Goal: Task Accomplishment & Management: Manage account settings

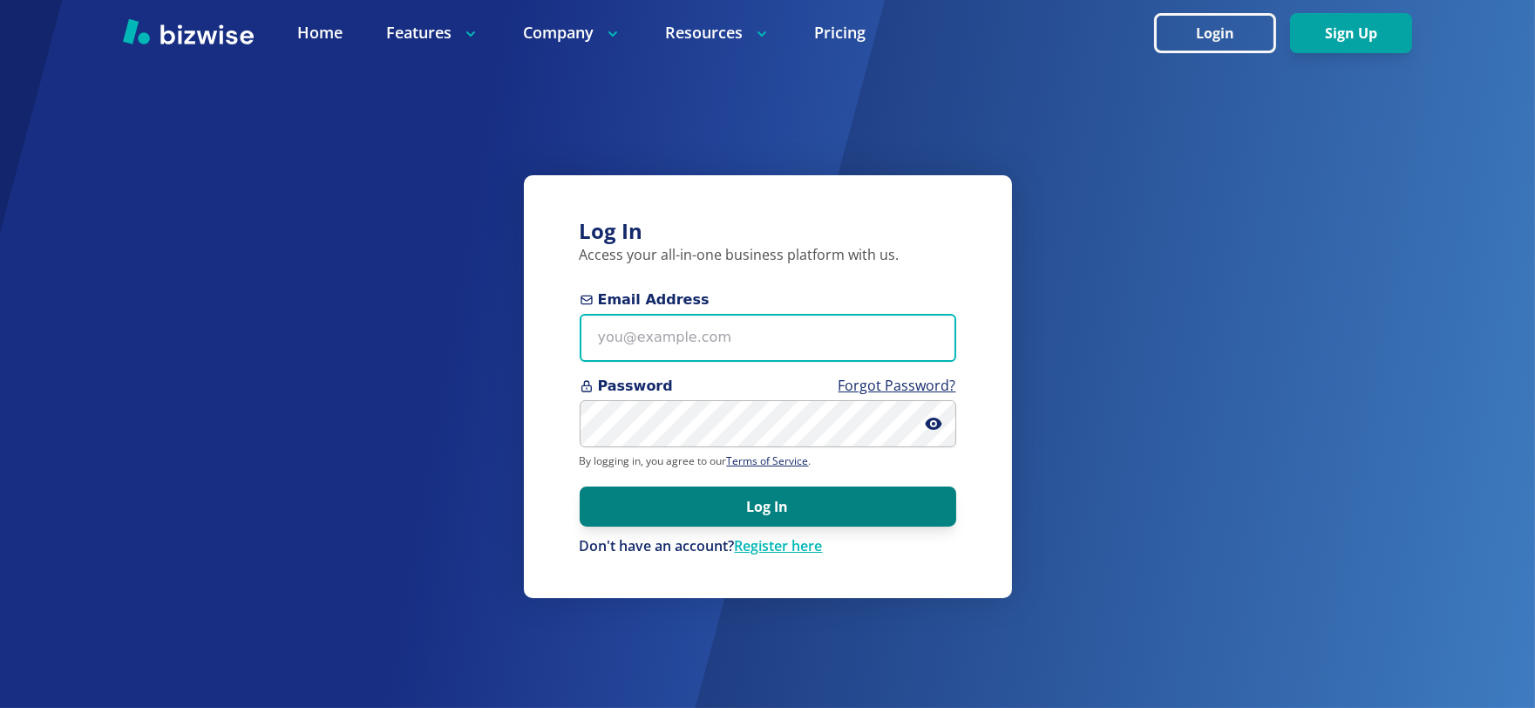
type input "exceptional1movers@gmail.com"
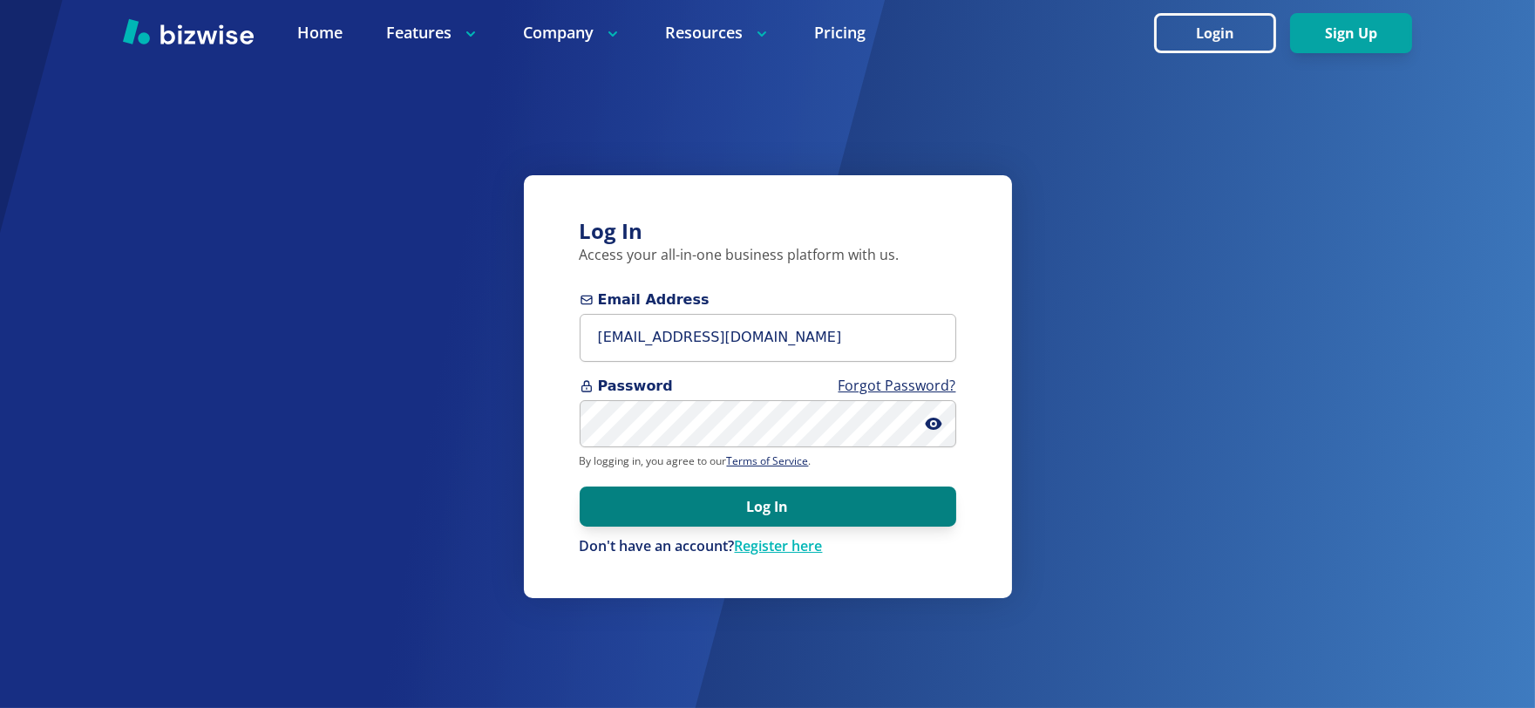
click at [770, 501] on button "Log In" at bounding box center [768, 506] width 376 height 40
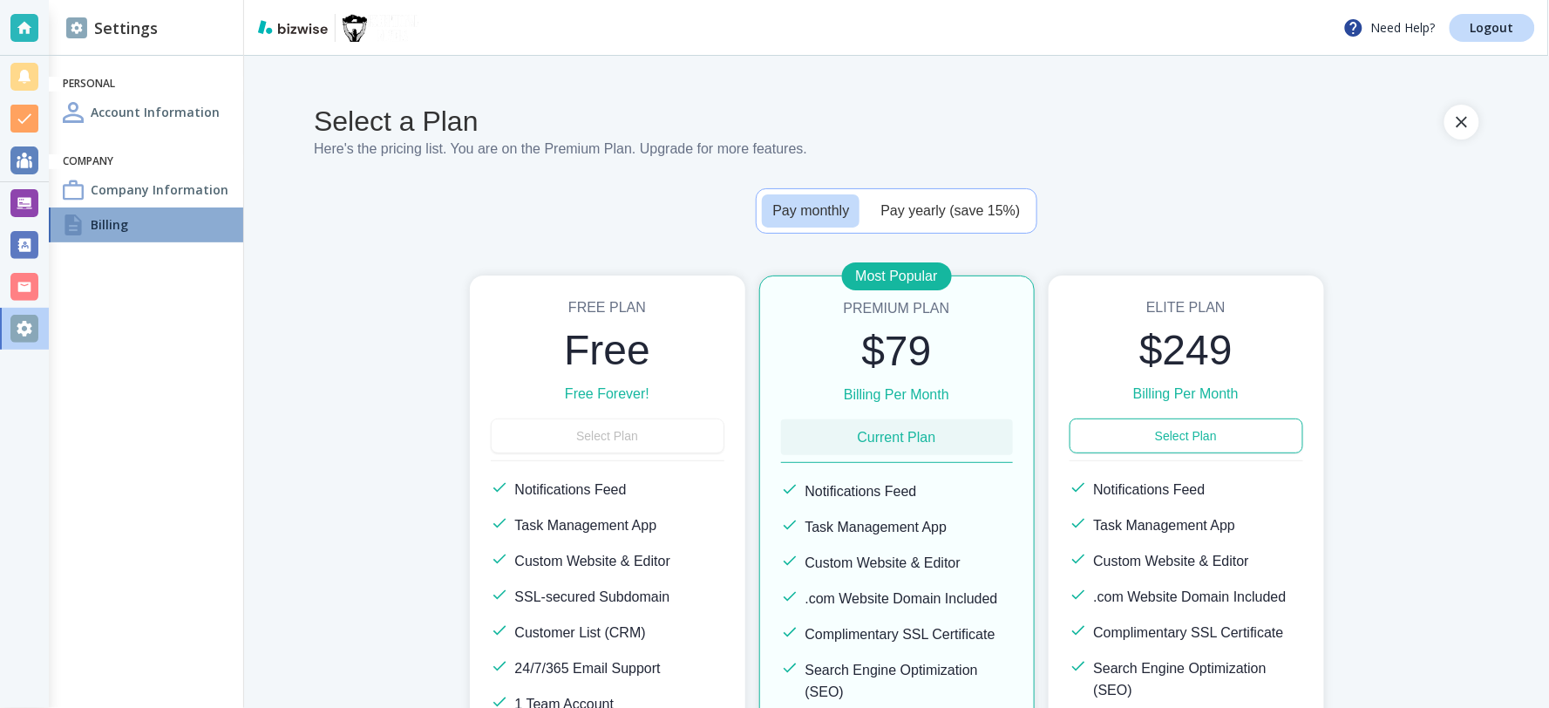
click at [112, 221] on h4 "Billing" at bounding box center [109, 224] width 37 height 18
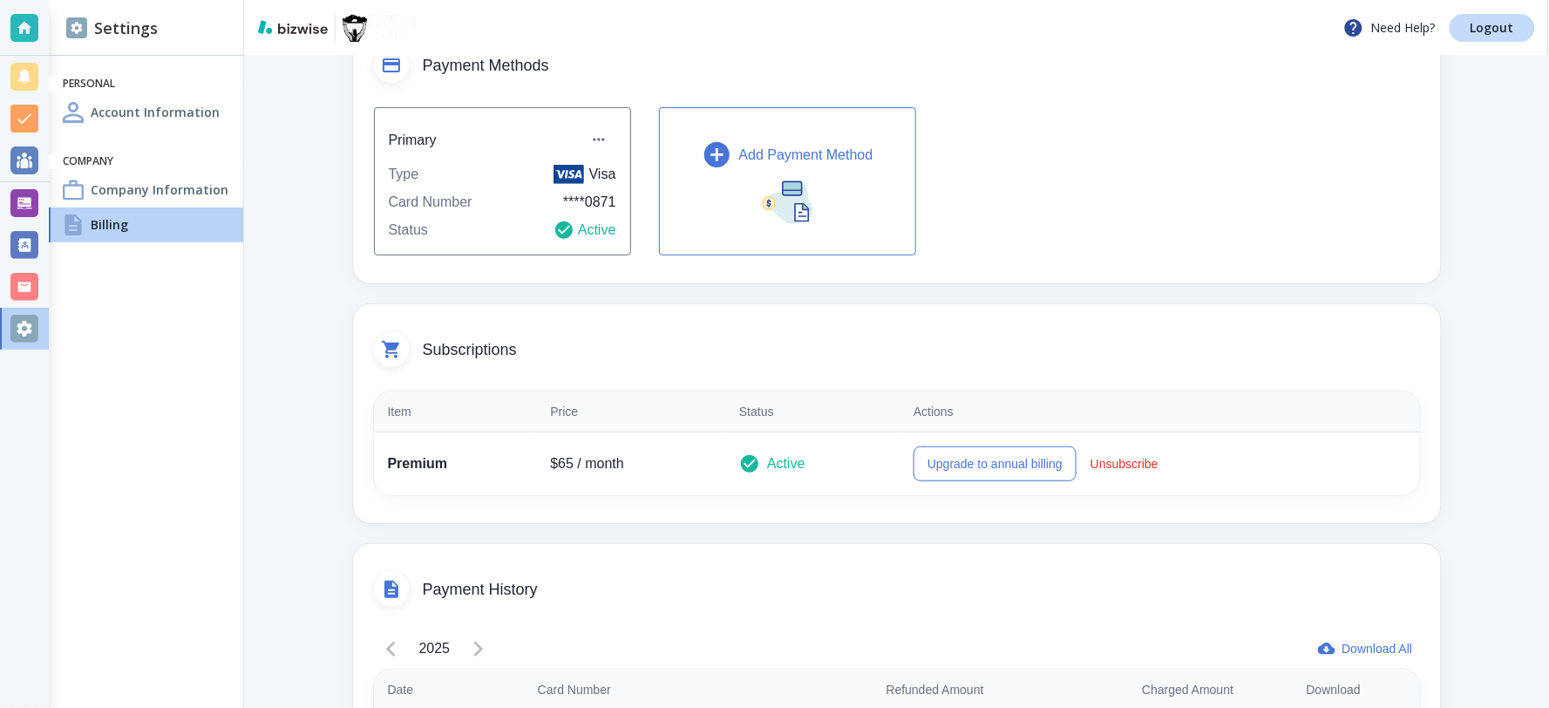
scroll to position [153, 0]
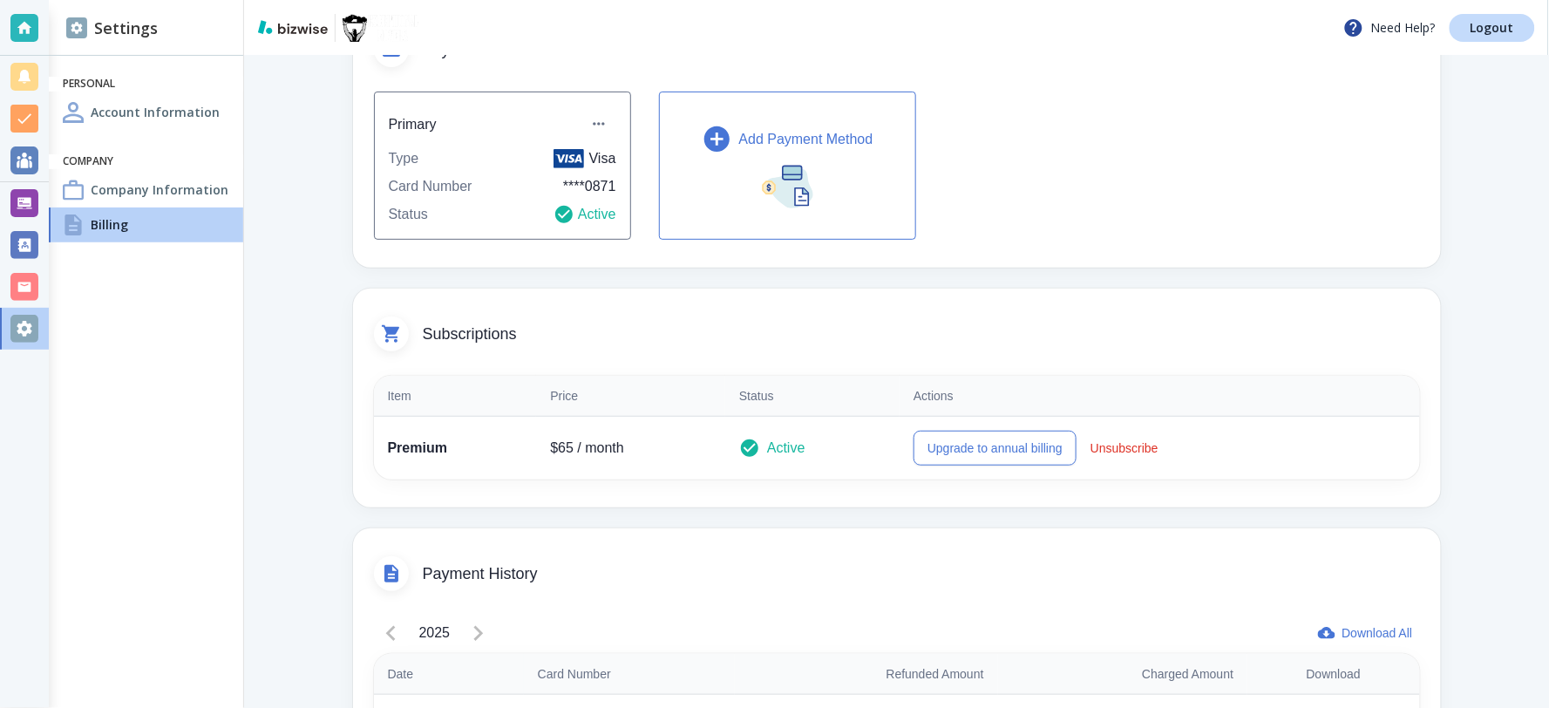
click at [553, 164] on img at bounding box center [568, 158] width 31 height 19
click at [596, 122] on icon "button" at bounding box center [598, 123] width 17 height 17
click at [234, 363] on div at bounding box center [774, 354] width 1549 height 708
click at [109, 108] on h4 "Account Information" at bounding box center [155, 112] width 129 height 18
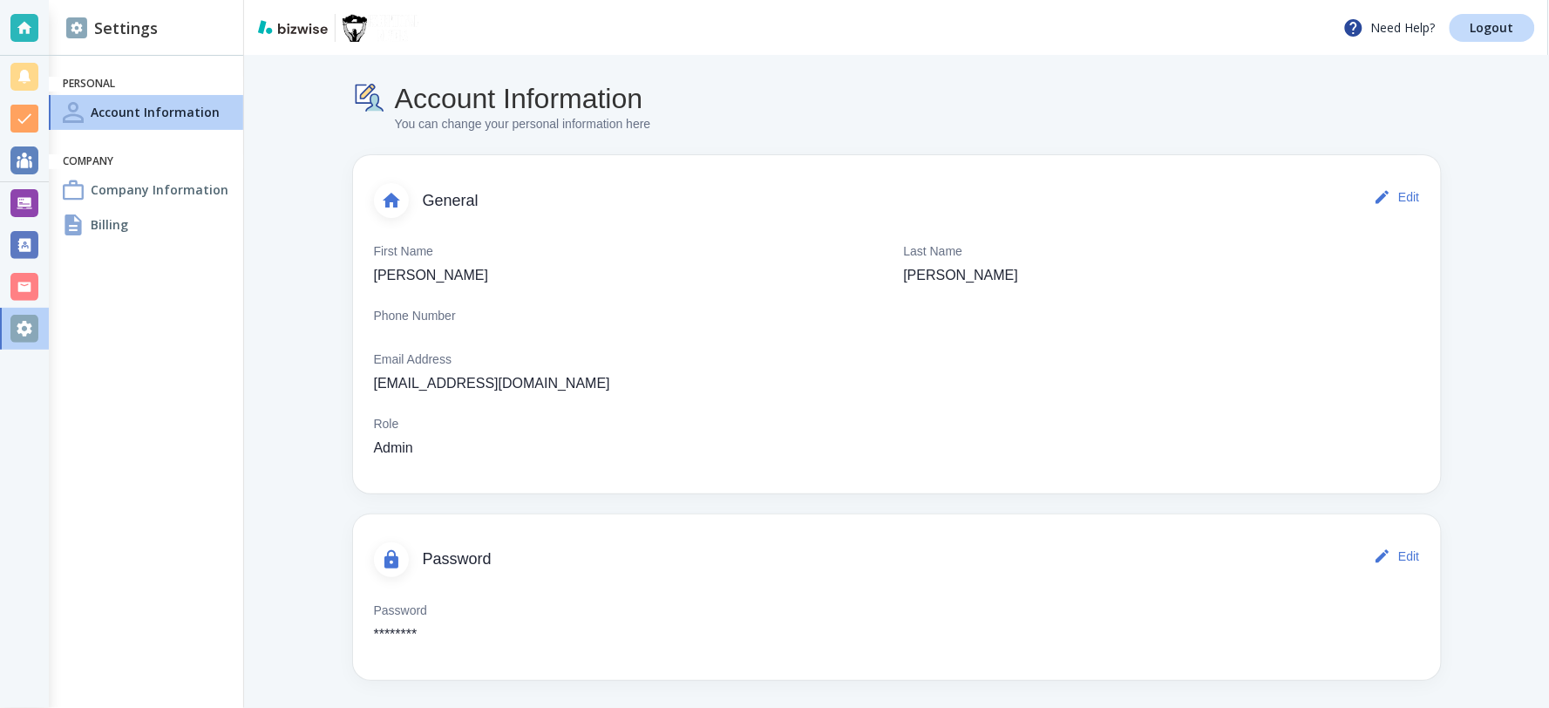
scroll to position [2, 0]
click at [19, 331] on div at bounding box center [24, 329] width 28 height 28
click at [298, 24] on img at bounding box center [293, 27] width 70 height 14
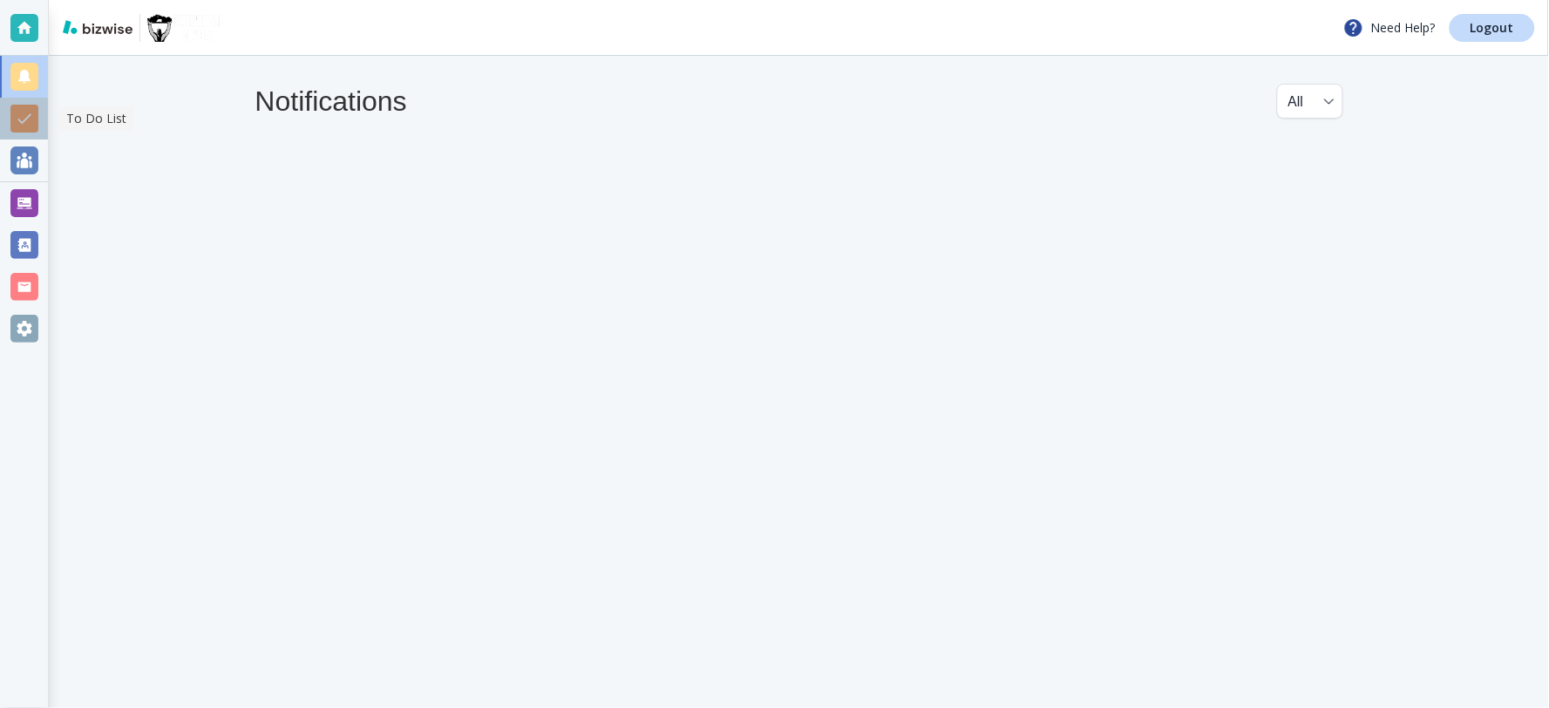
click at [20, 105] on div at bounding box center [24, 119] width 28 height 28
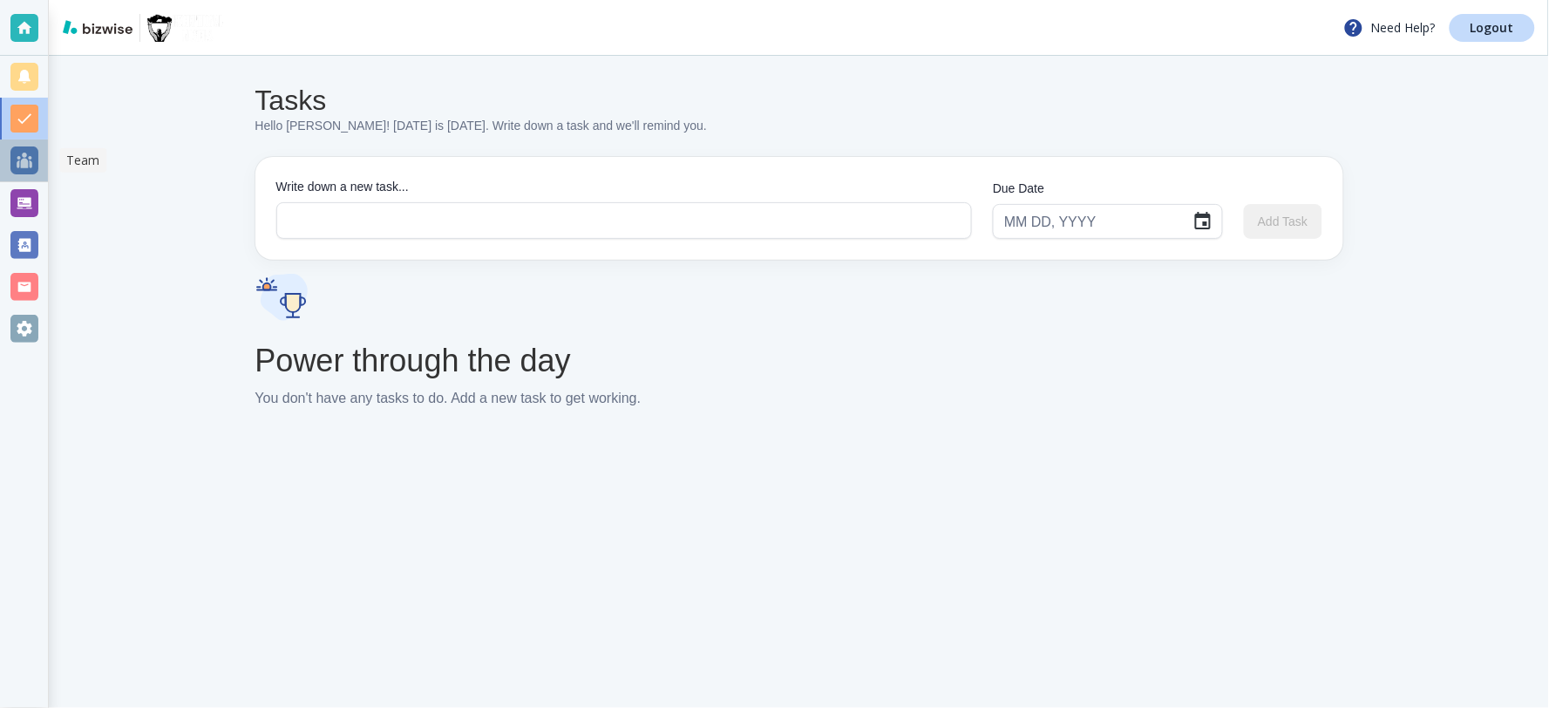
click at [29, 158] on div at bounding box center [24, 160] width 28 height 28
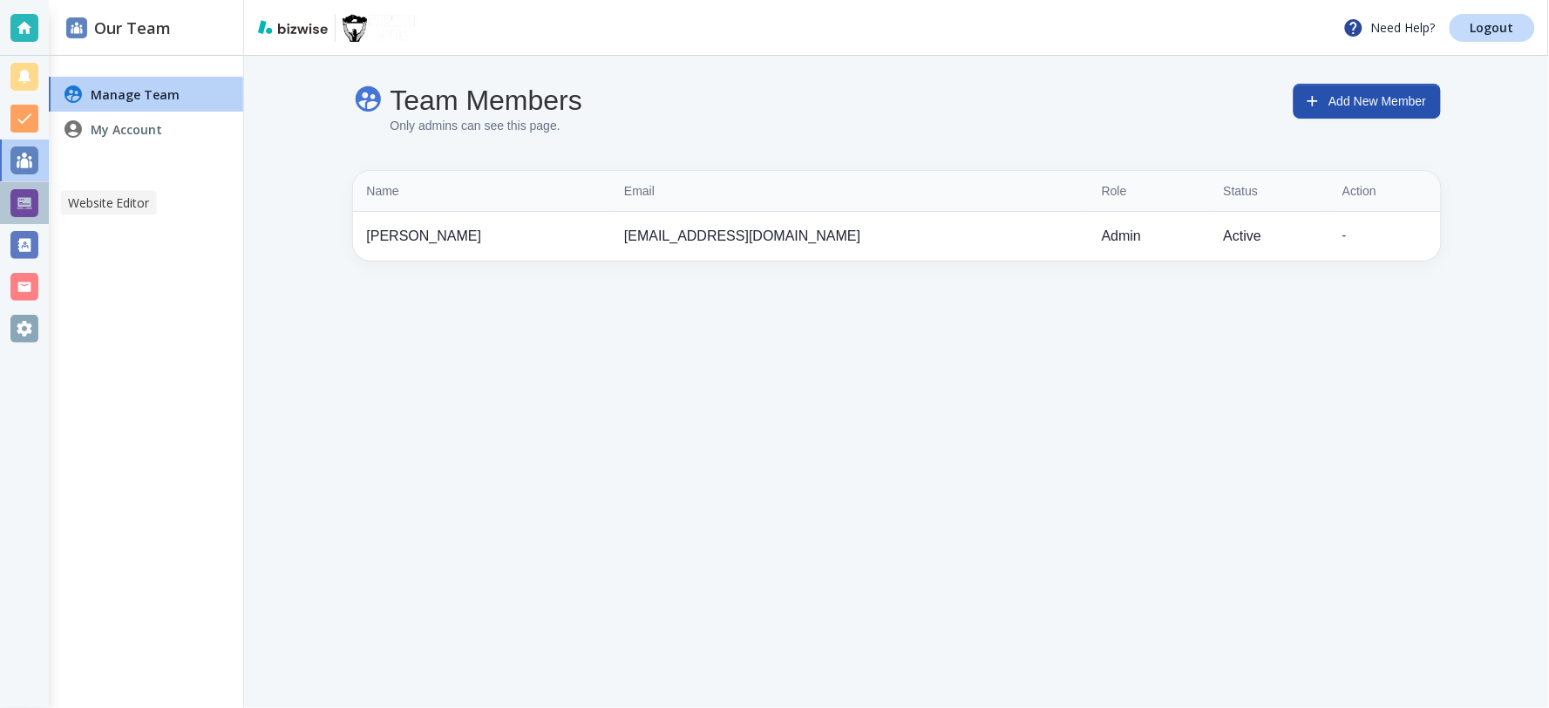
click at [22, 200] on div at bounding box center [24, 203] width 28 height 28
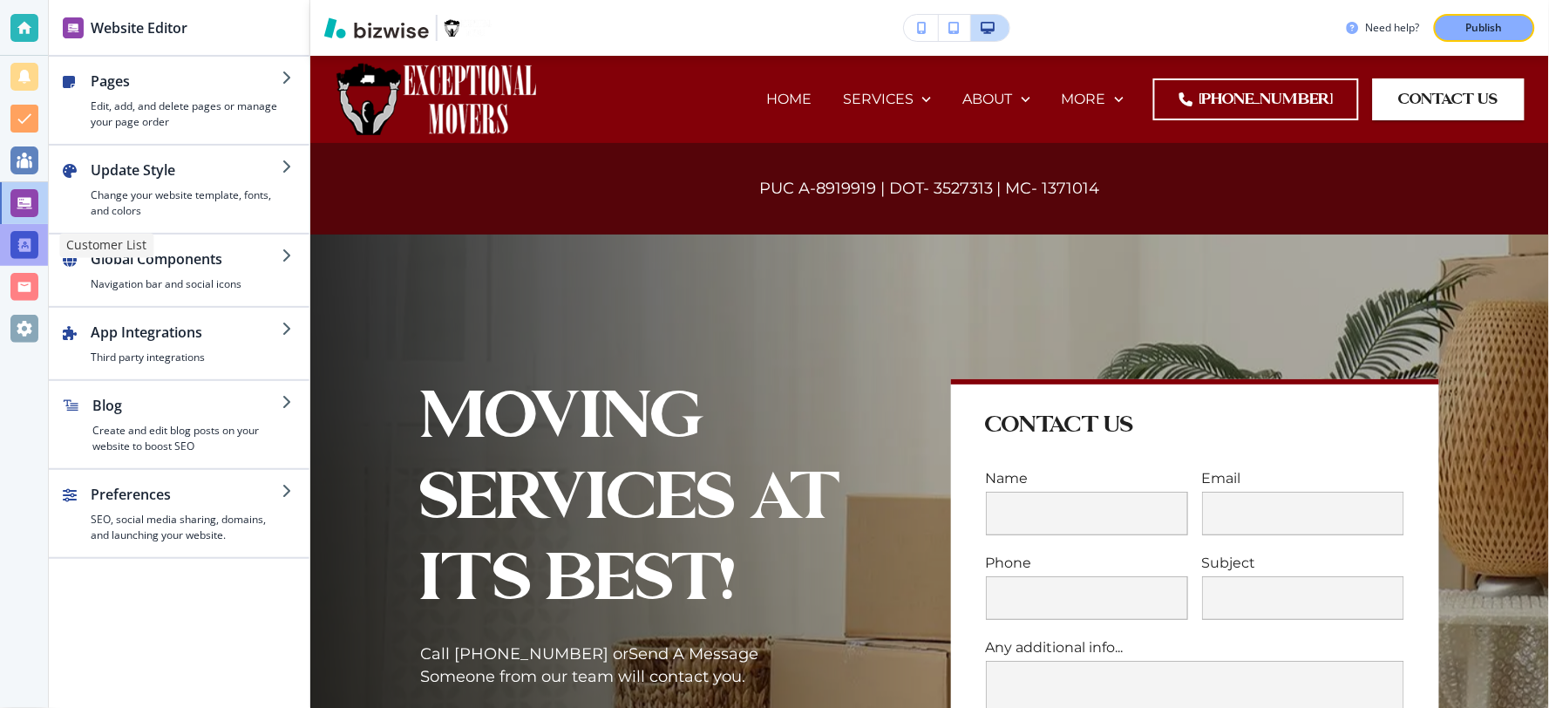
click at [28, 247] on div at bounding box center [24, 245] width 28 height 28
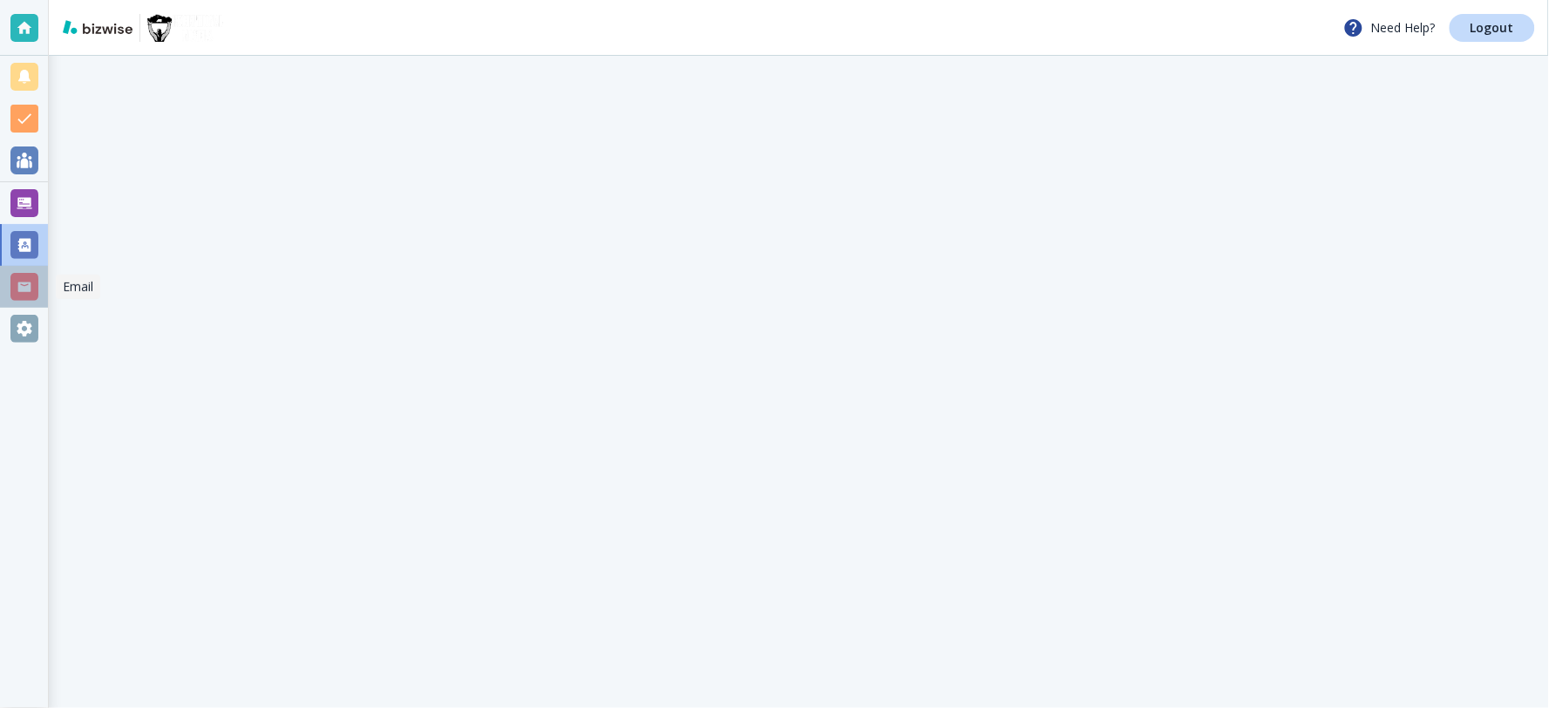
click at [18, 279] on div at bounding box center [24, 287] width 28 height 28
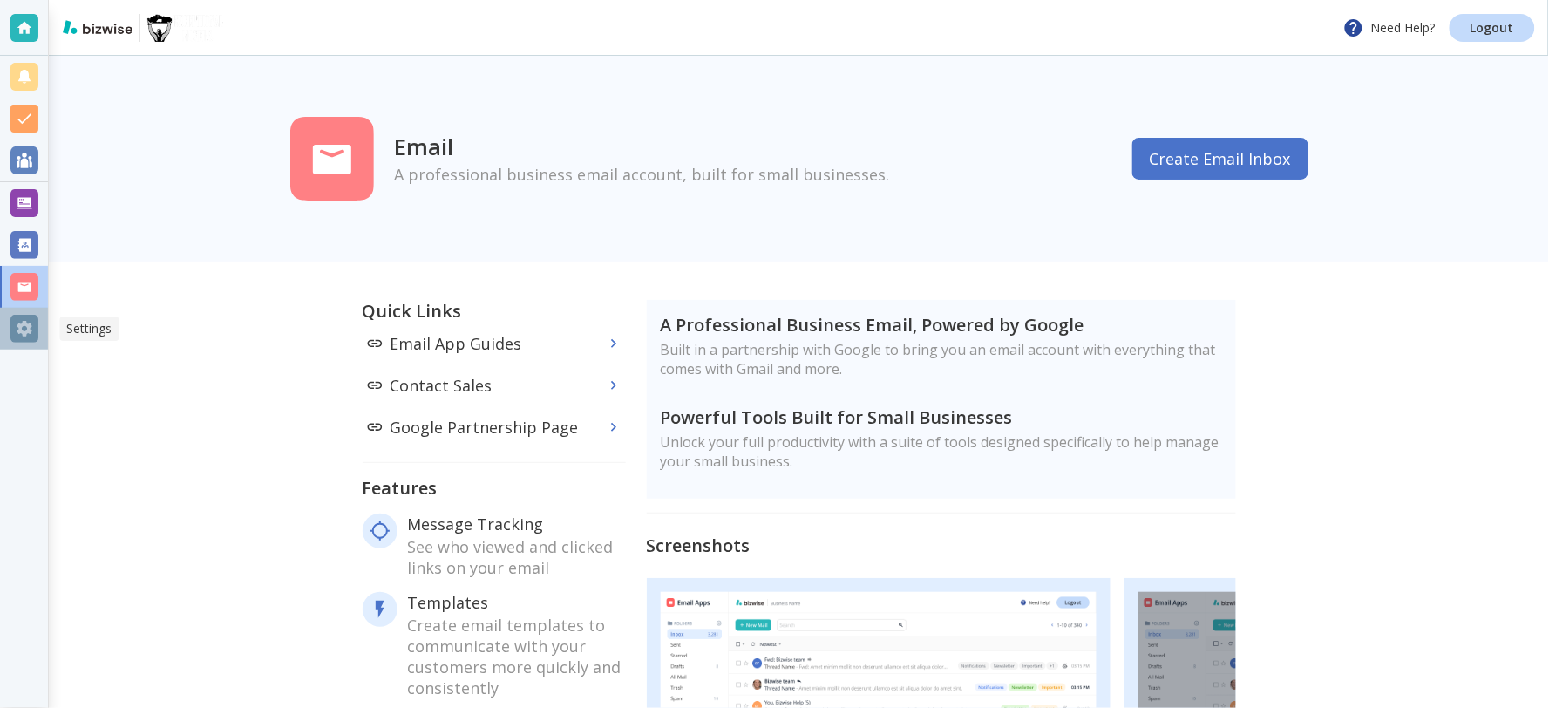
click at [24, 322] on div at bounding box center [24, 329] width 28 height 28
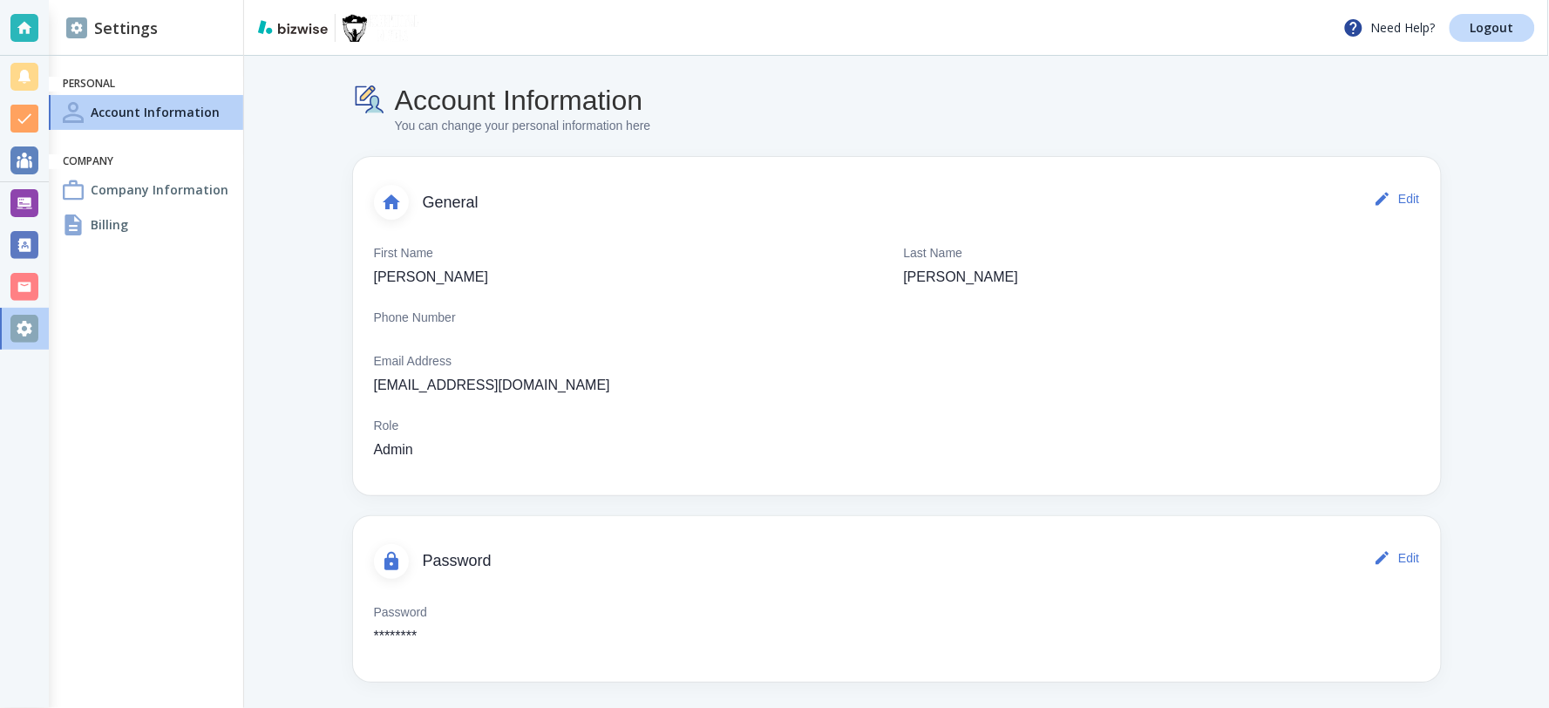
click at [119, 215] on h4 "Billing" at bounding box center [109, 224] width 37 height 18
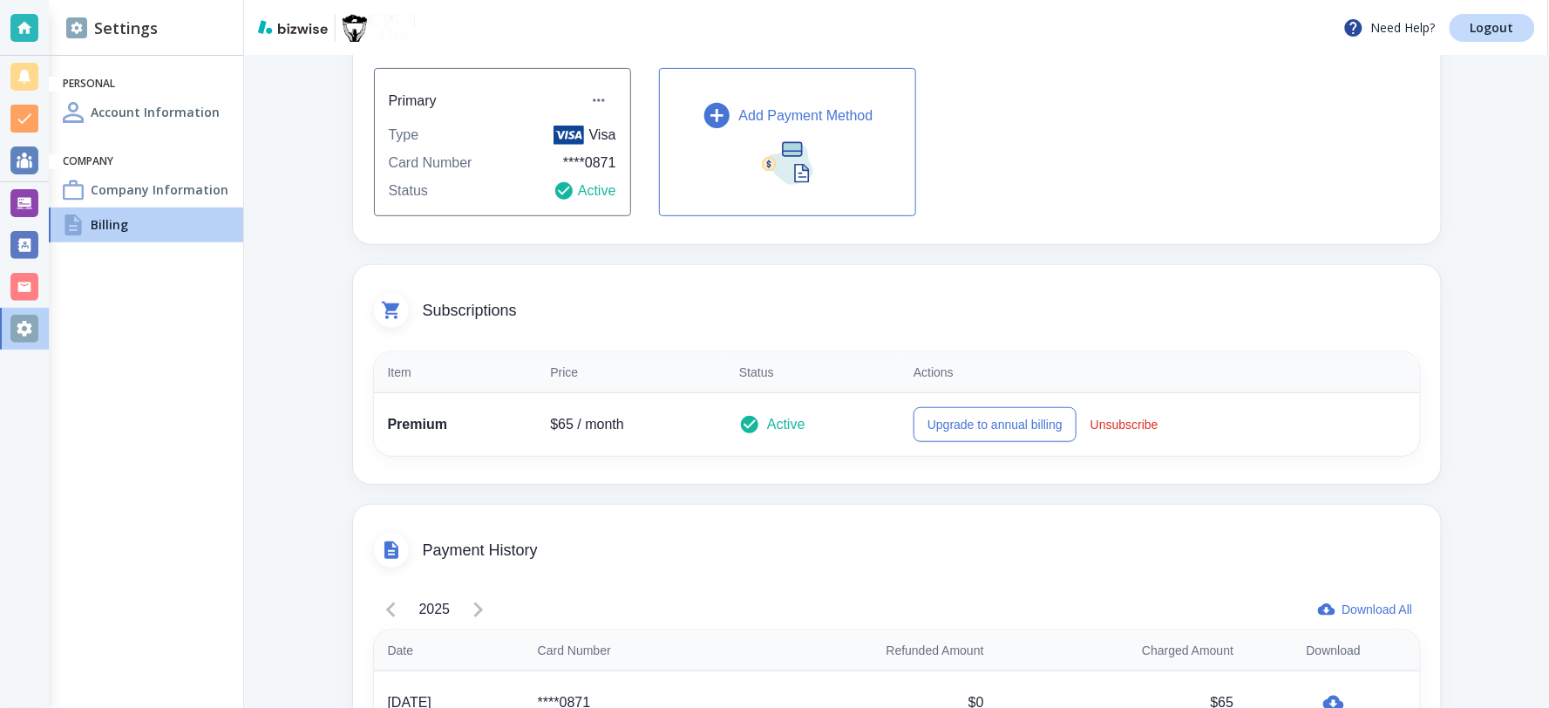
scroll to position [167, 0]
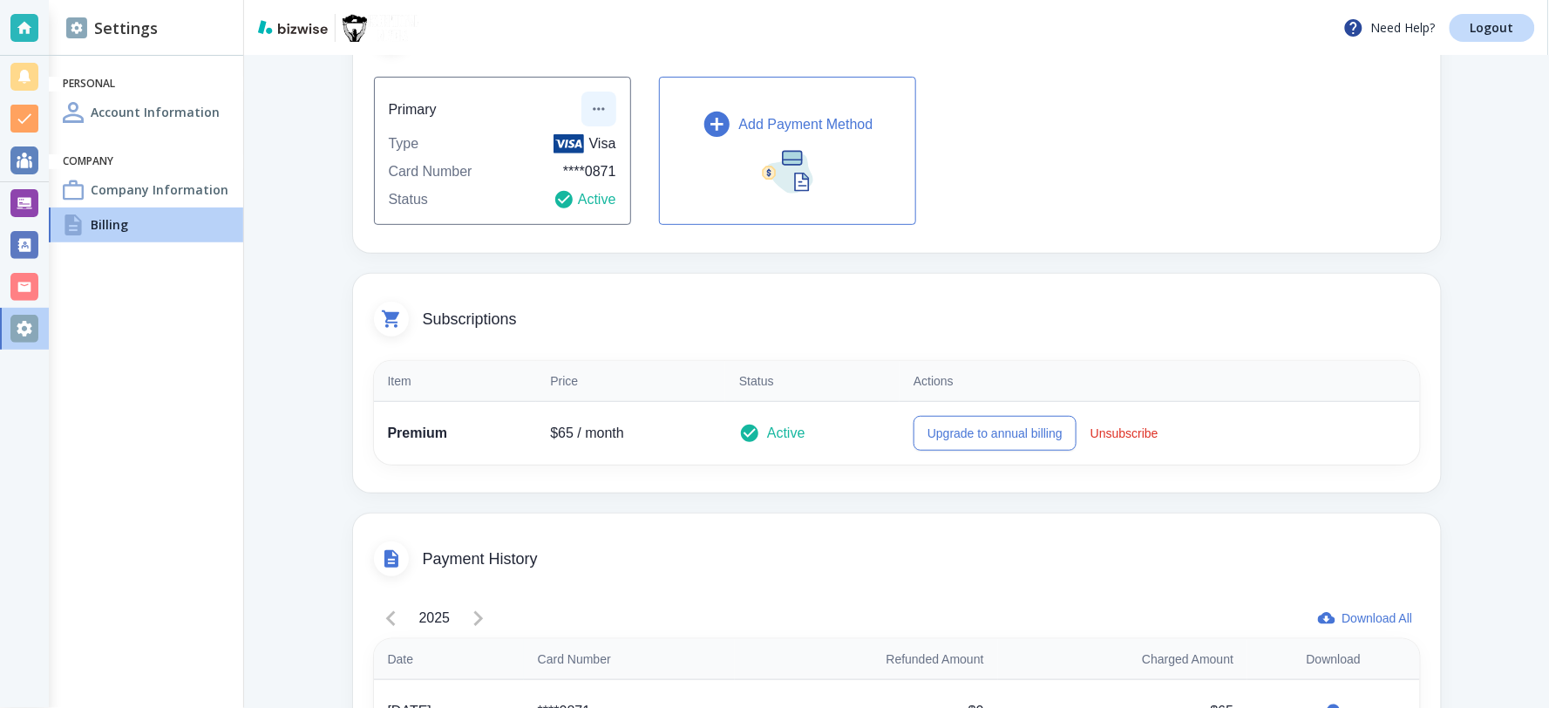
click at [600, 107] on button "button" at bounding box center [598, 109] width 35 height 35
click at [600, 144] on li "Edit payment method" at bounding box center [654, 148] width 146 height 28
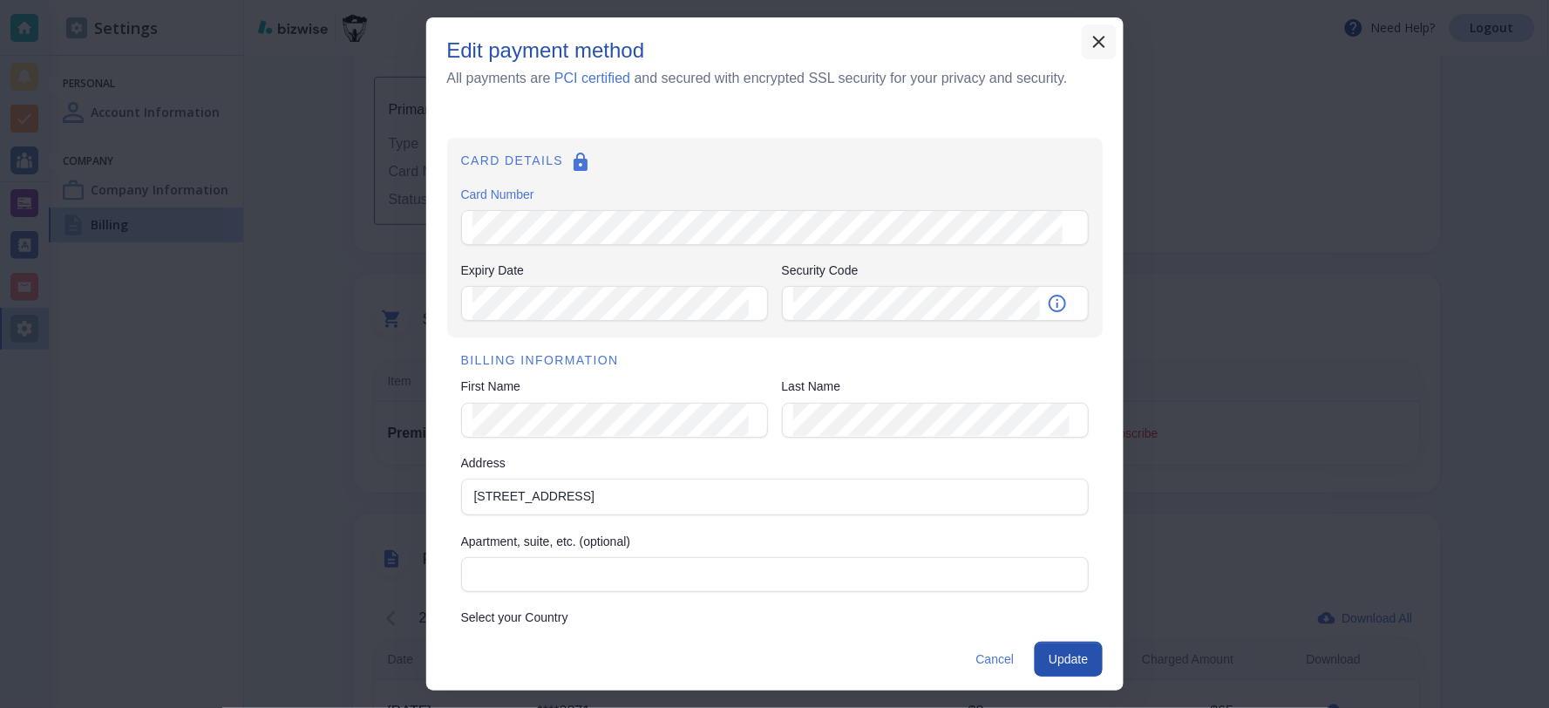
click at [1111, 38] on button "button" at bounding box center [1099, 41] width 35 height 35
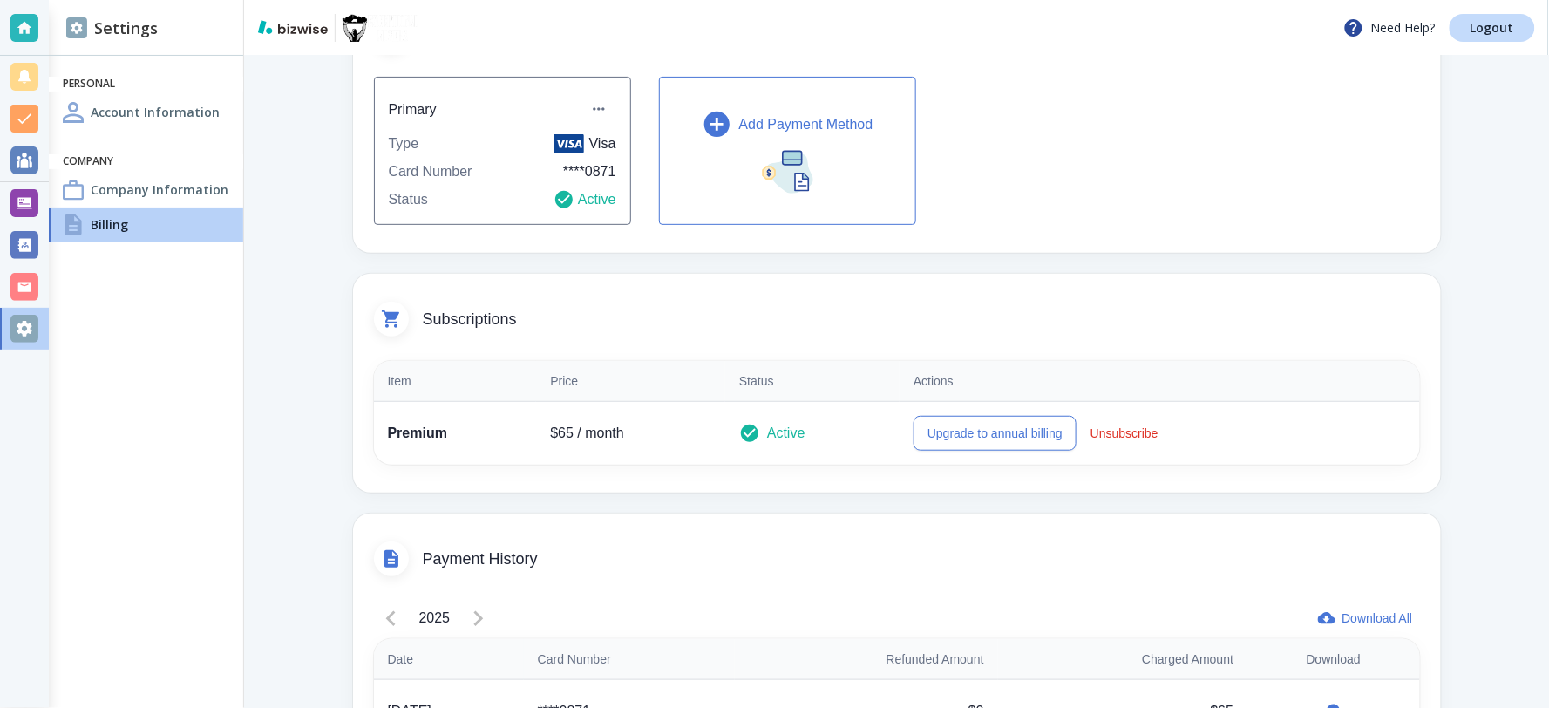
click at [756, 118] on p "Add Payment Method" at bounding box center [806, 124] width 134 height 21
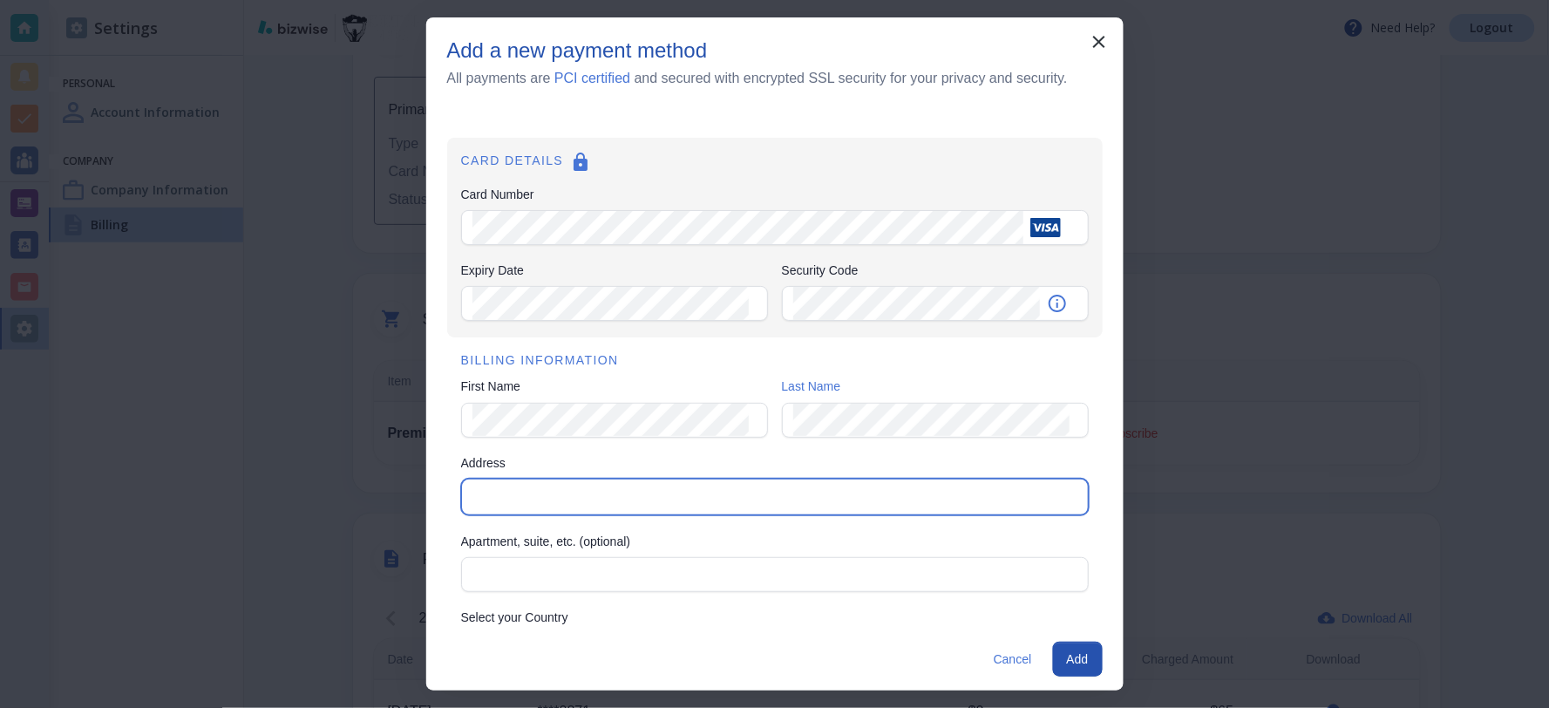
click at [494, 502] on input "Address" at bounding box center [773, 497] width 613 height 24
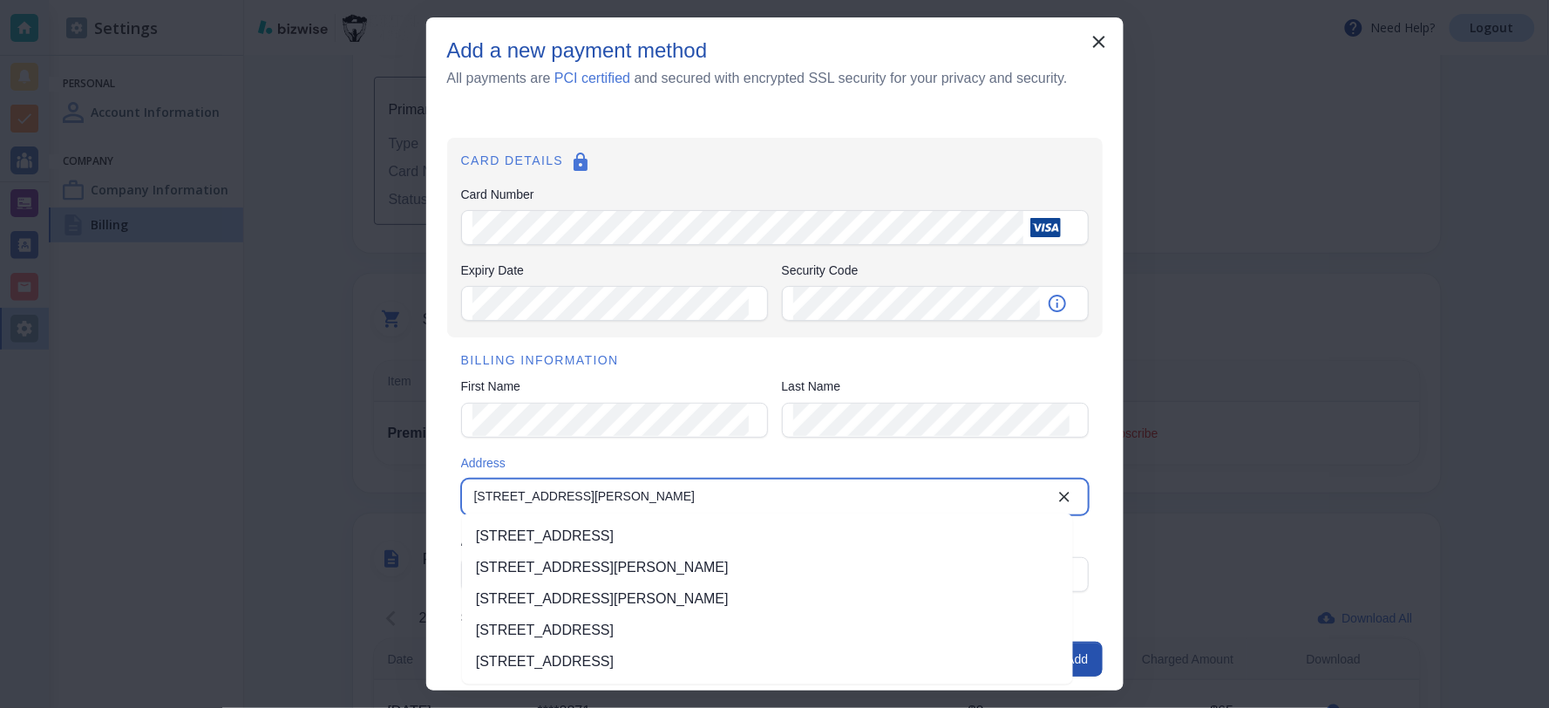
click at [533, 532] on li "606 Fillmore St, Harrisburg, PA, USA" at bounding box center [767, 535] width 611 height 31
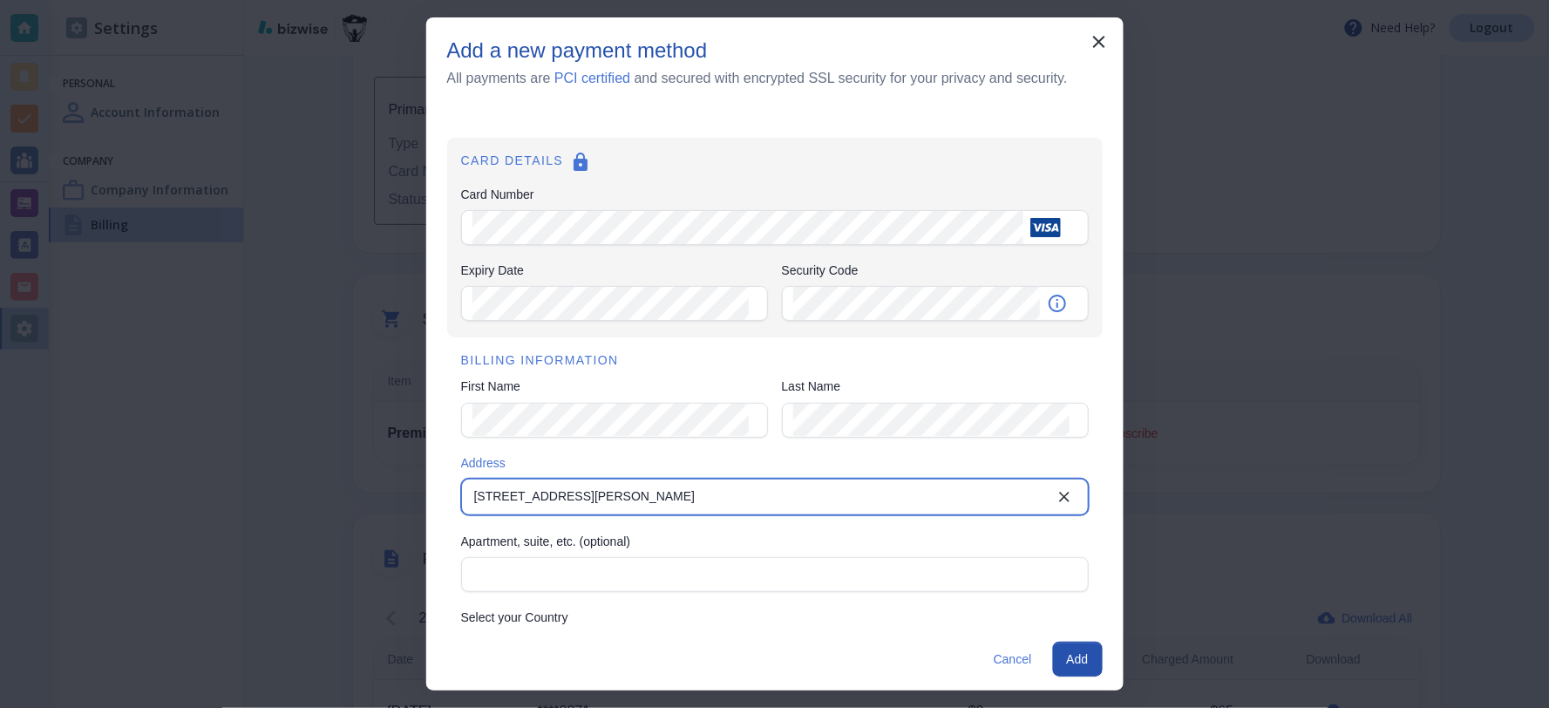
type input "606 Fillmore Street"
type input "Harrisburg"
type input "PA"
type input "17104"
type input "606 Fillmore Street"
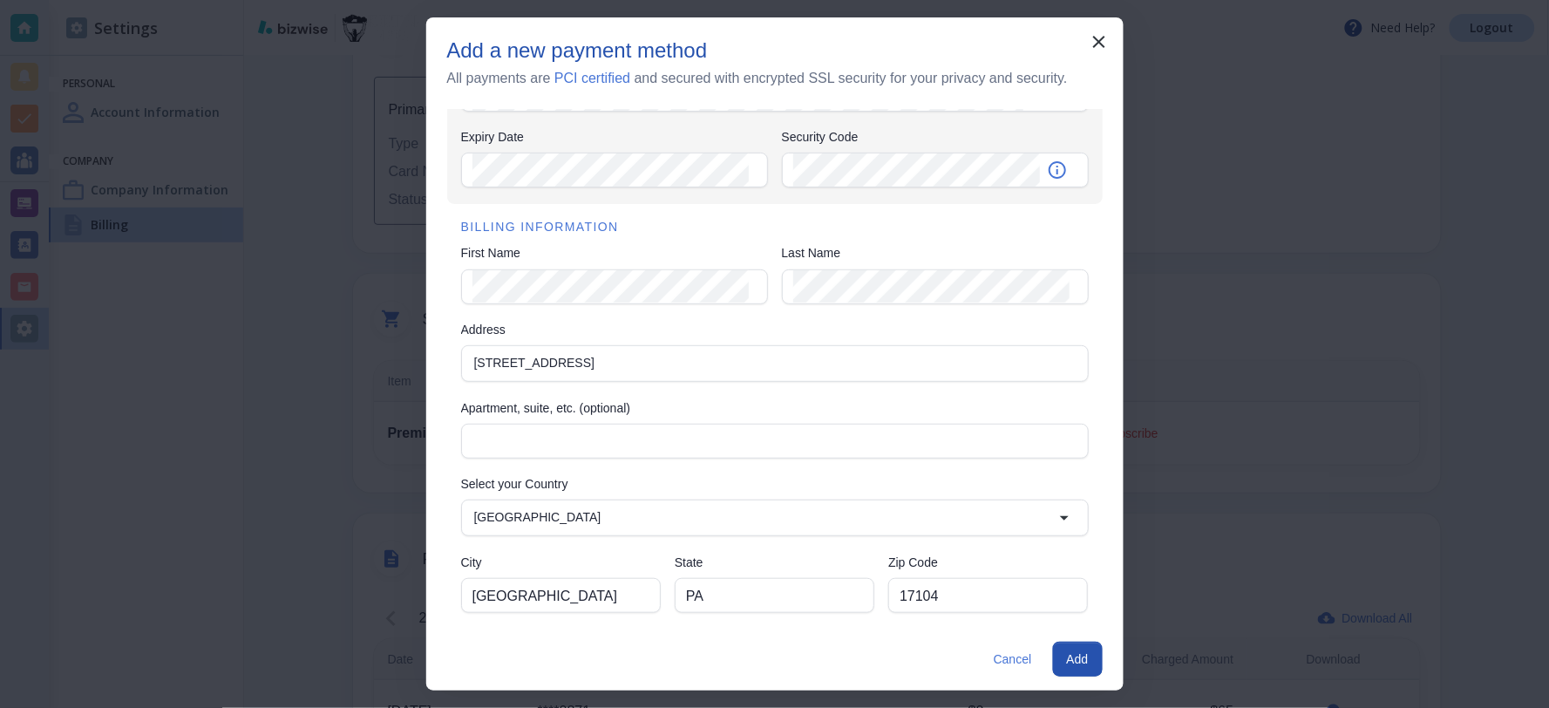
scroll to position [140, 0]
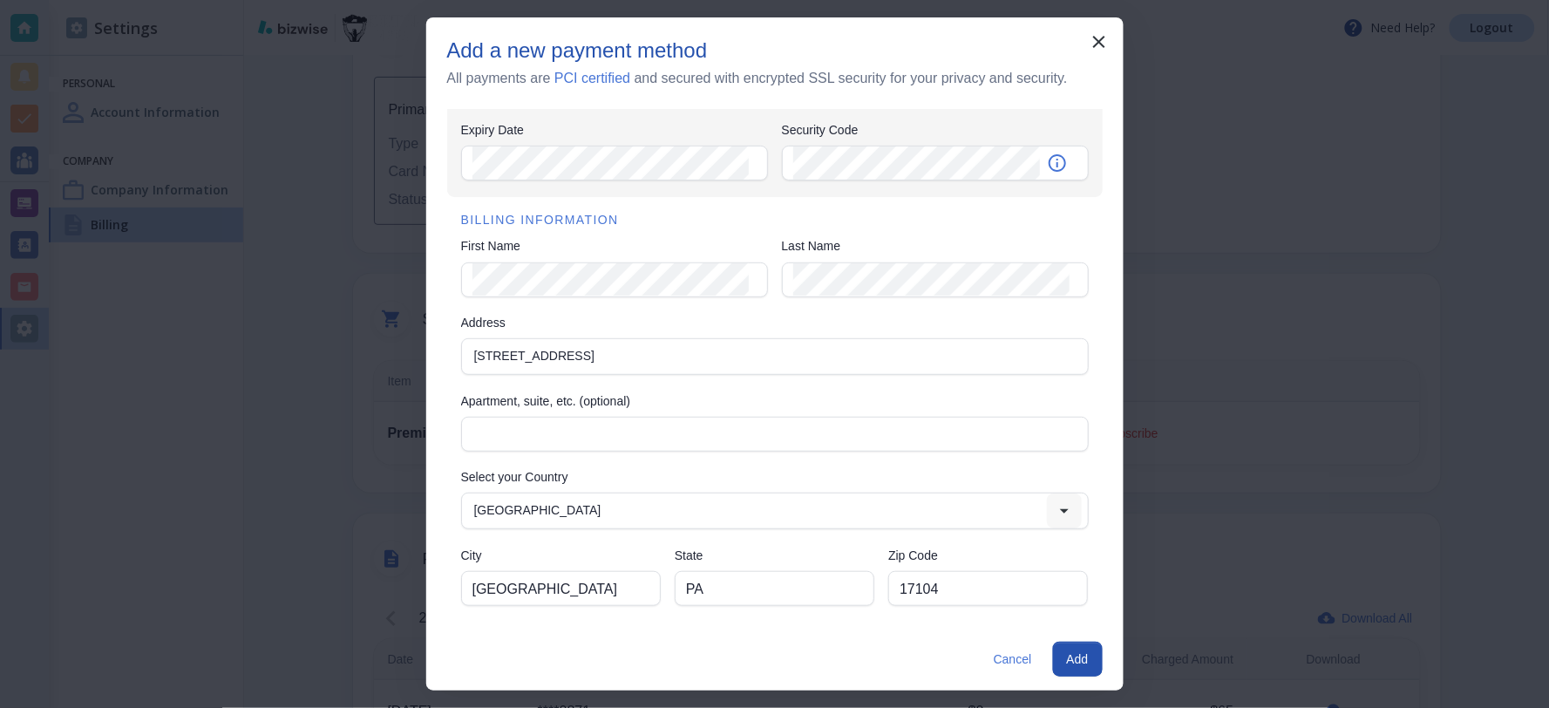
click at [1055, 510] on icon "Open" at bounding box center [1064, 510] width 21 height 21
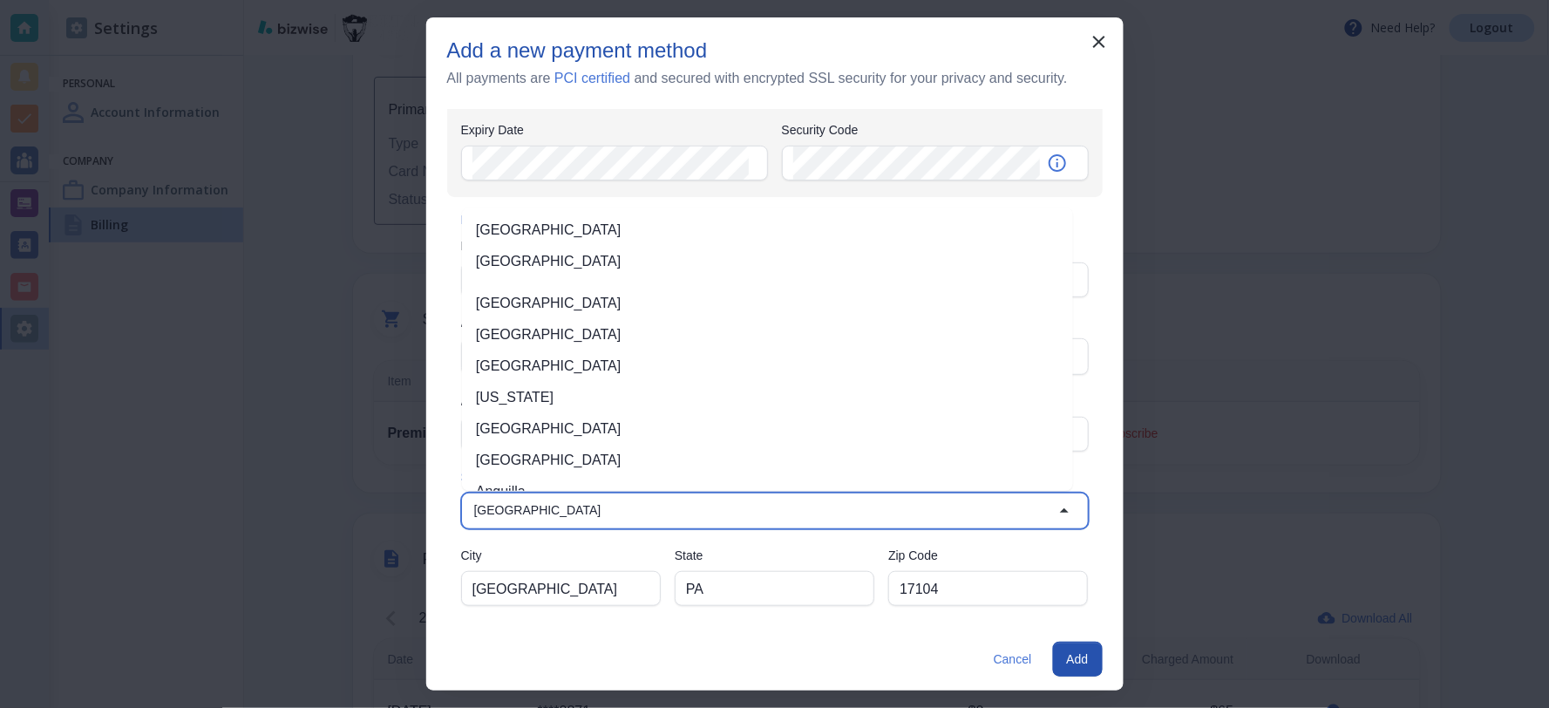
click at [537, 228] on li "United States" at bounding box center [767, 229] width 611 height 31
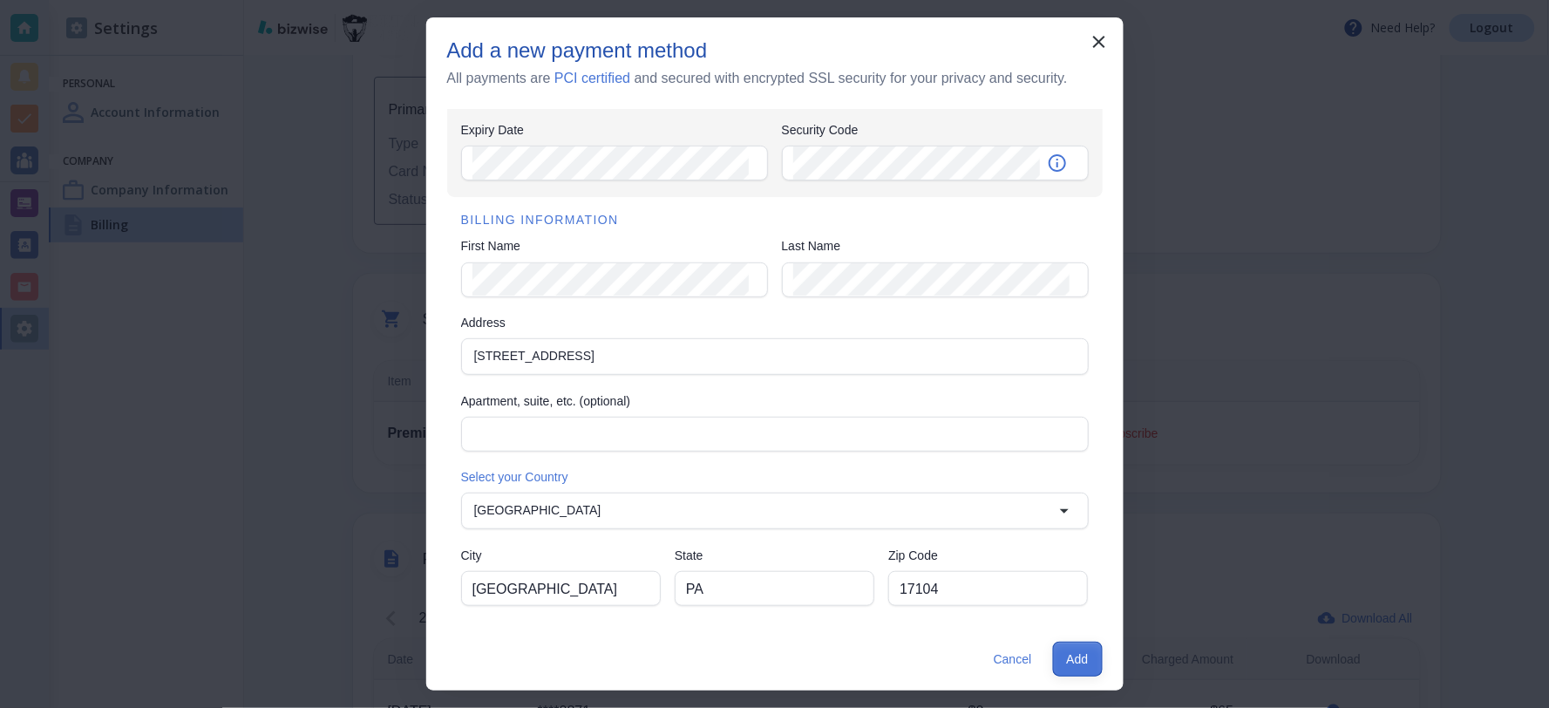
click at [1083, 648] on button "Add" at bounding box center [1078, 658] width 50 height 35
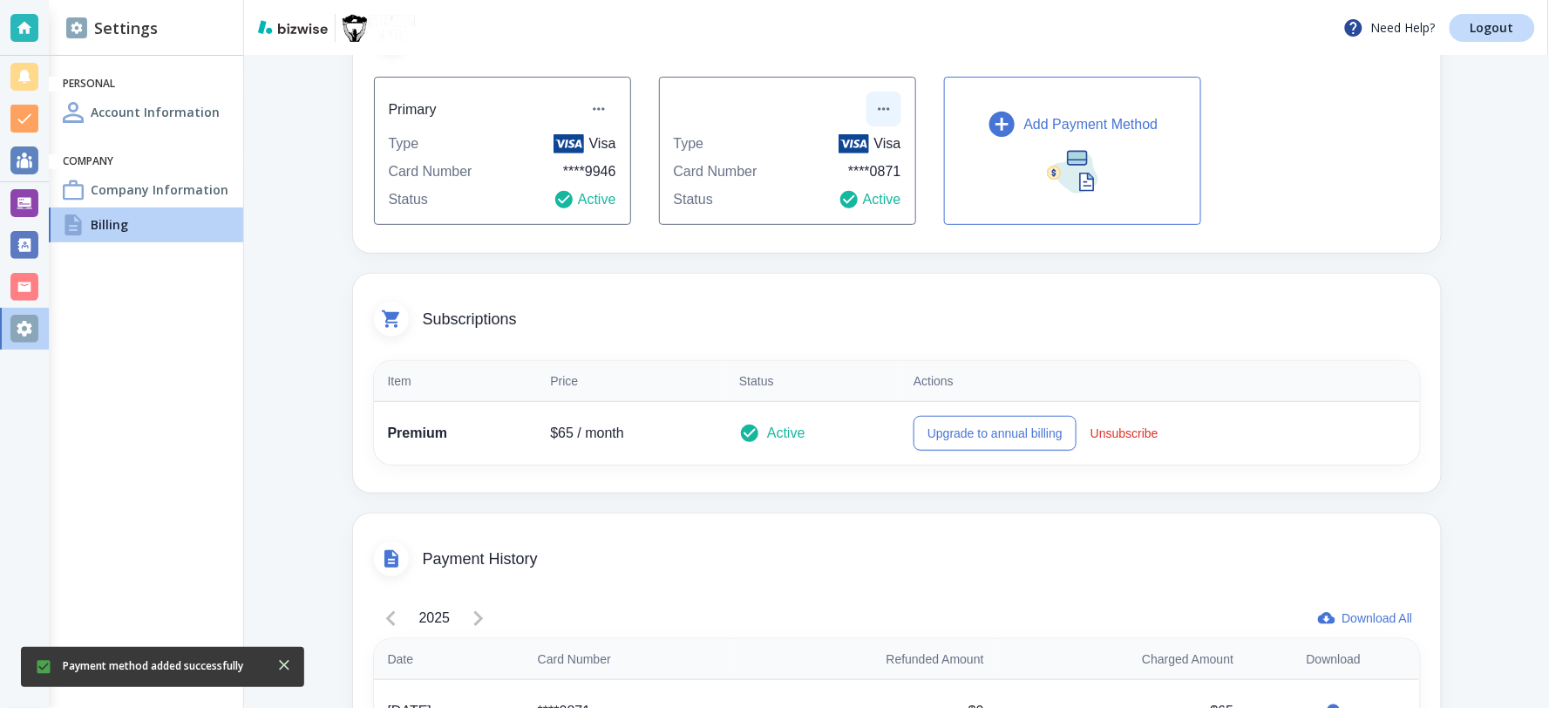
click at [877, 105] on icon "button" at bounding box center [883, 108] width 17 height 17
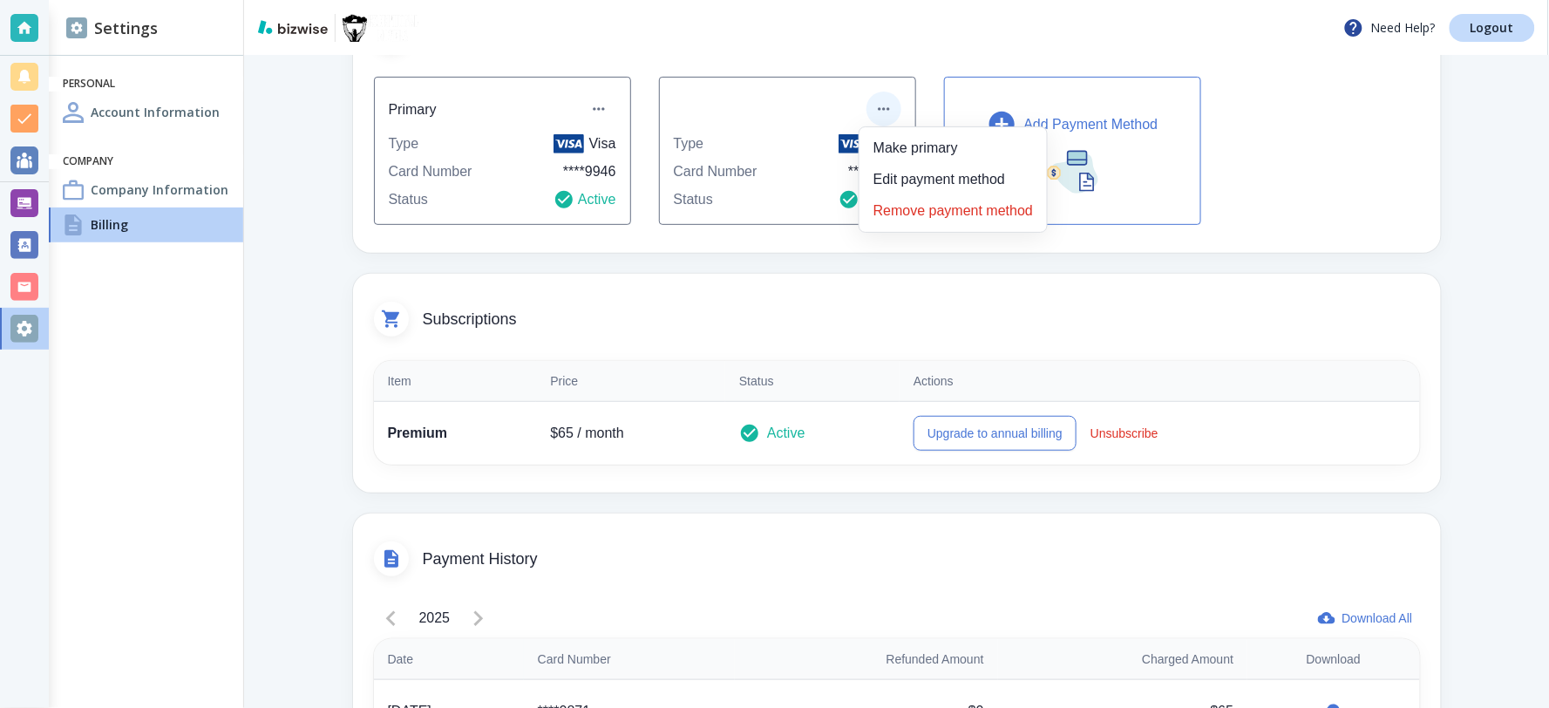
click at [960, 210] on li "Remove payment method" at bounding box center [952, 211] width 173 height 28
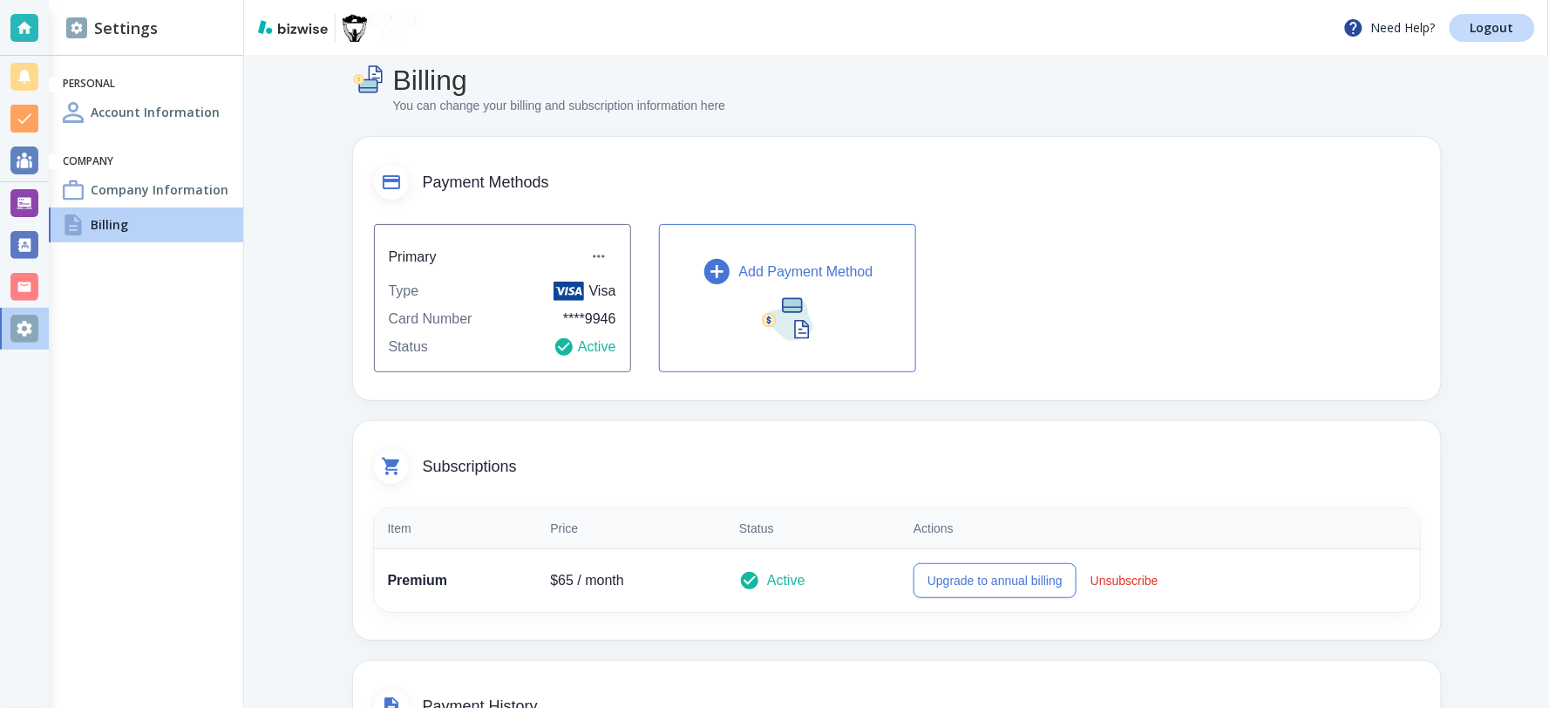
scroll to position [0, 0]
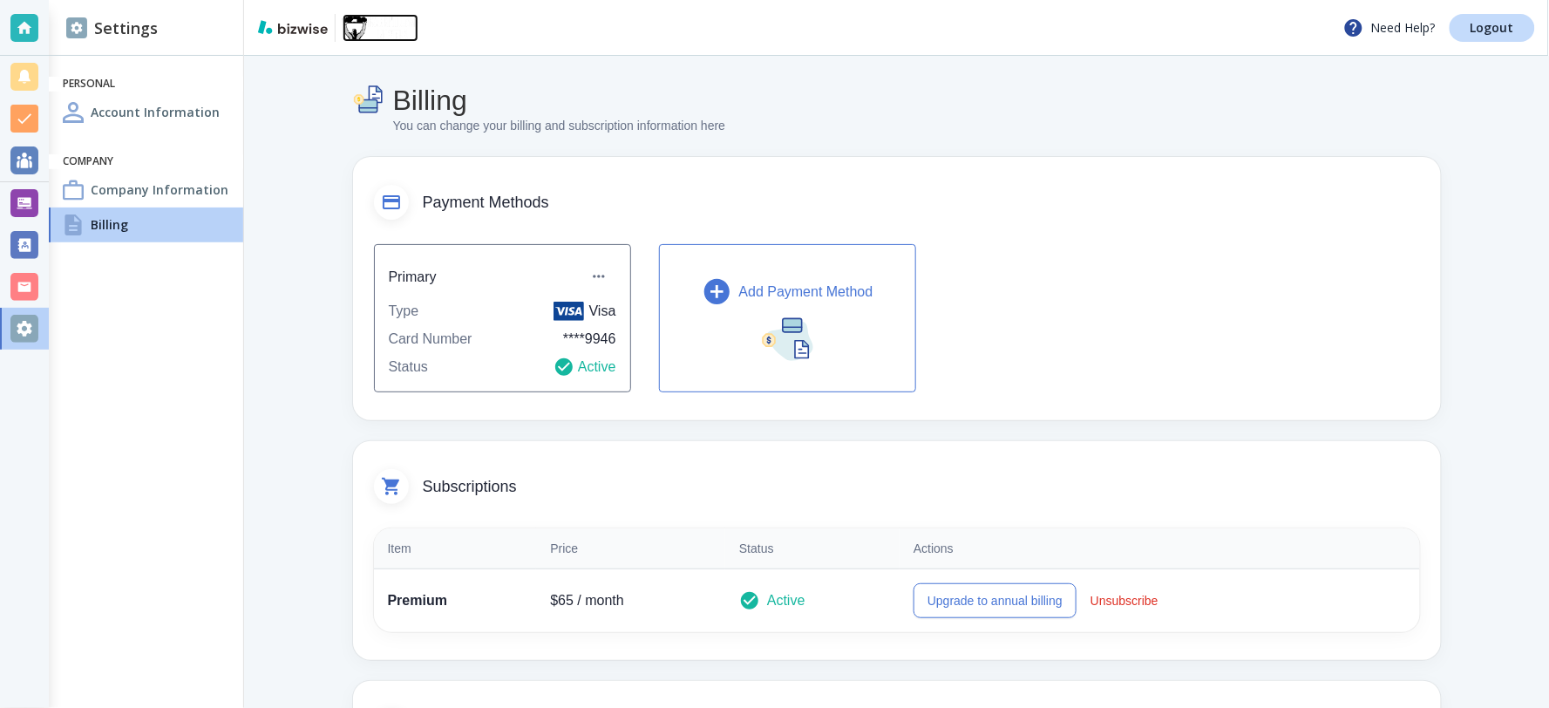
click at [351, 29] on img at bounding box center [380, 28] width 76 height 28
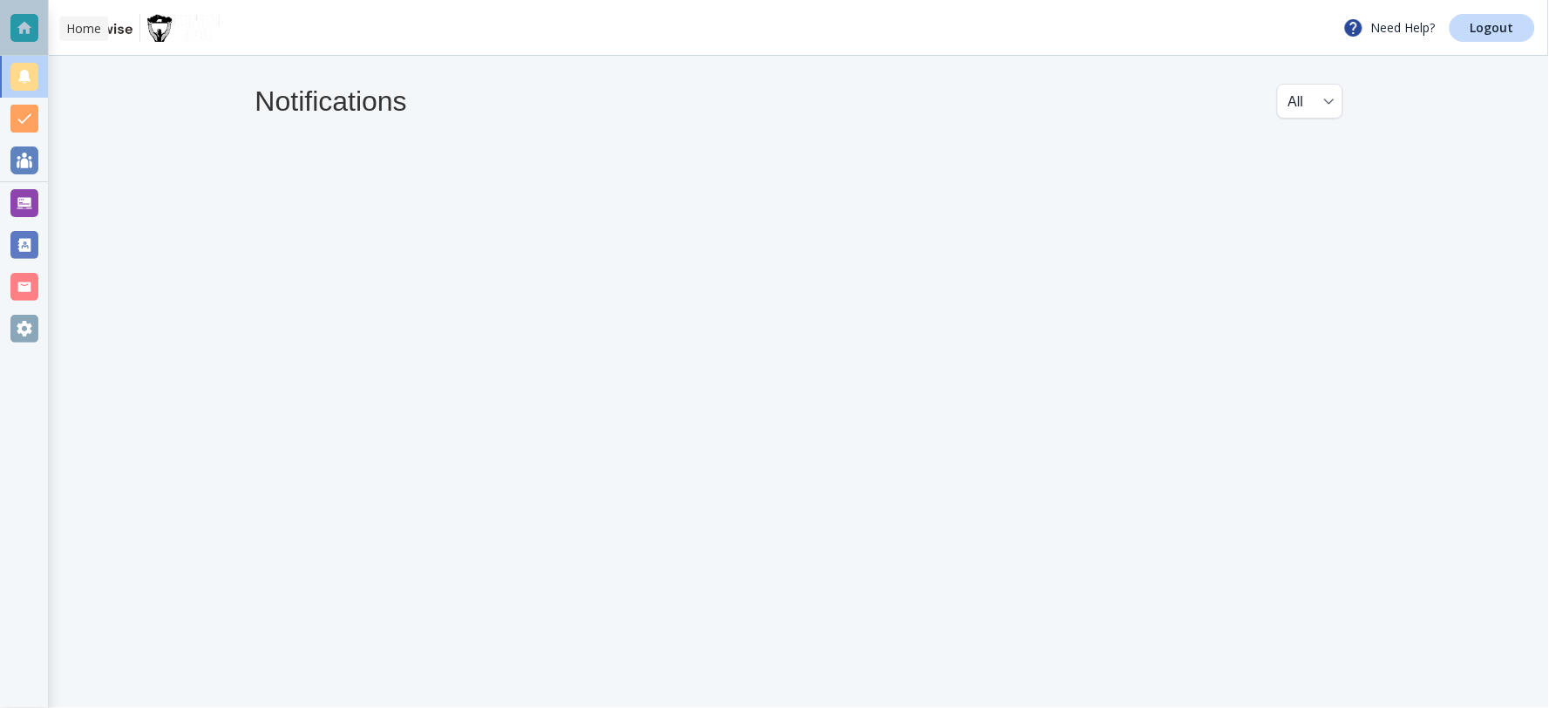
click at [24, 12] on div at bounding box center [24, 28] width 48 height 56
click at [17, 317] on div at bounding box center [24, 329] width 28 height 28
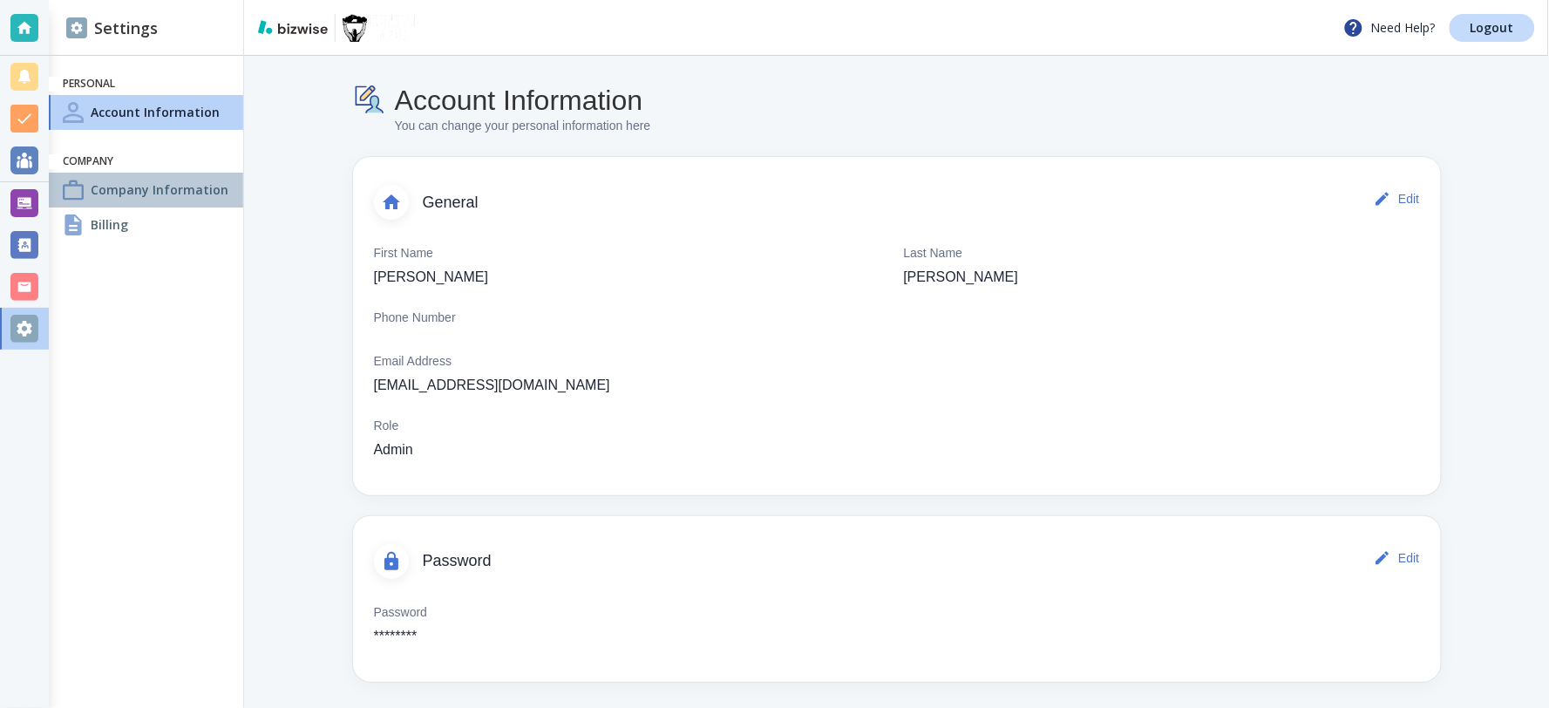
click at [113, 185] on h4 "Company Information" at bounding box center [160, 189] width 138 height 18
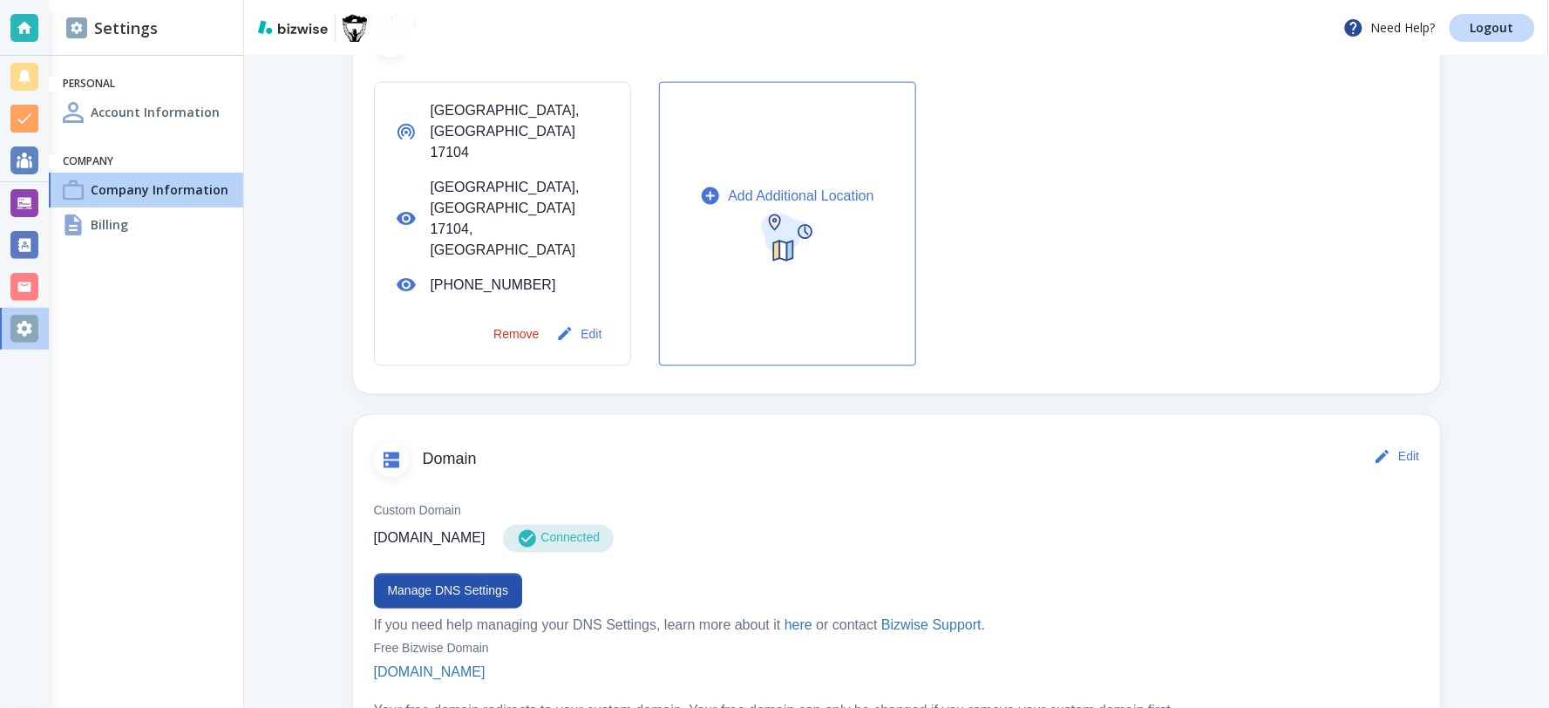
scroll to position [619, 0]
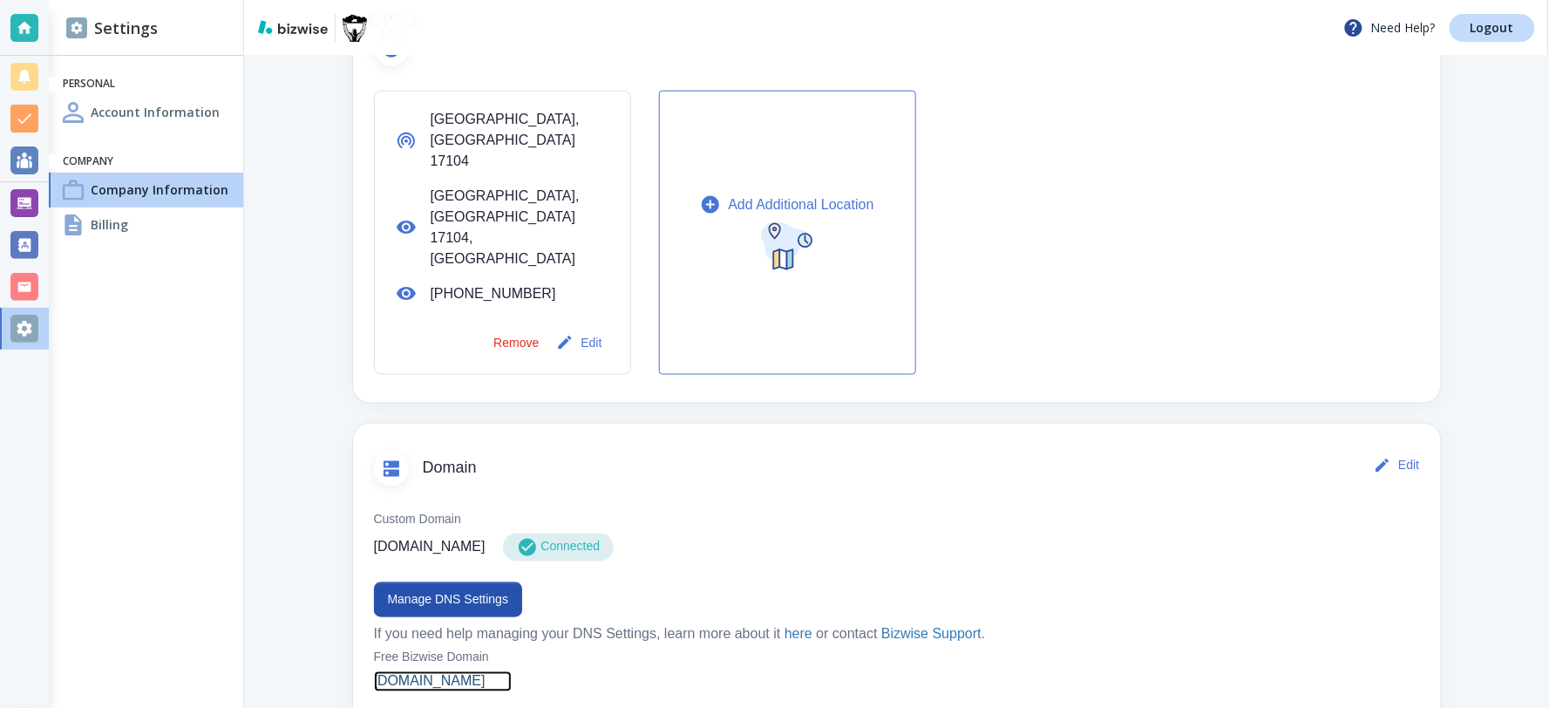
click at [464, 671] on p "excmovers.bizwise.com" at bounding box center [430, 681] width 112 height 21
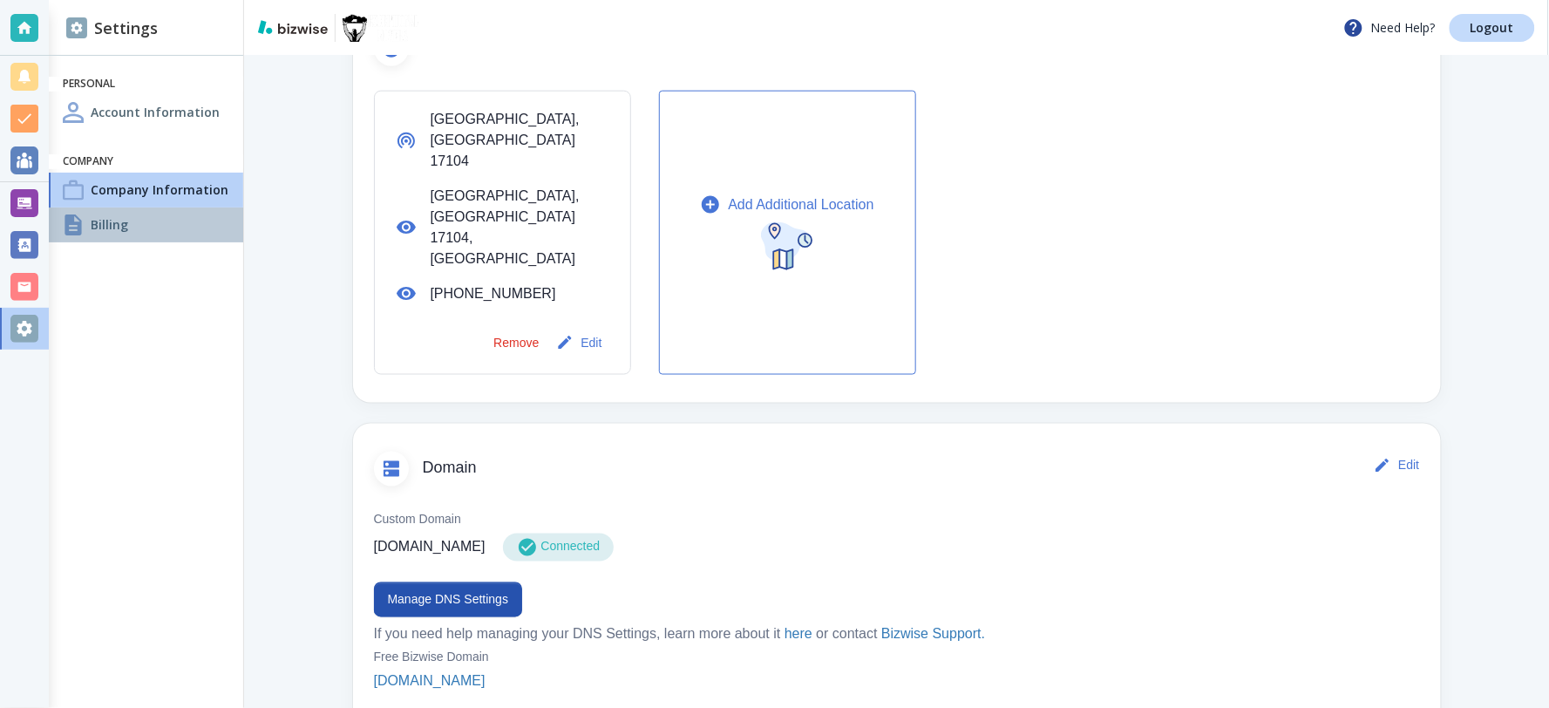
click at [101, 222] on h4 "Billing" at bounding box center [109, 224] width 37 height 18
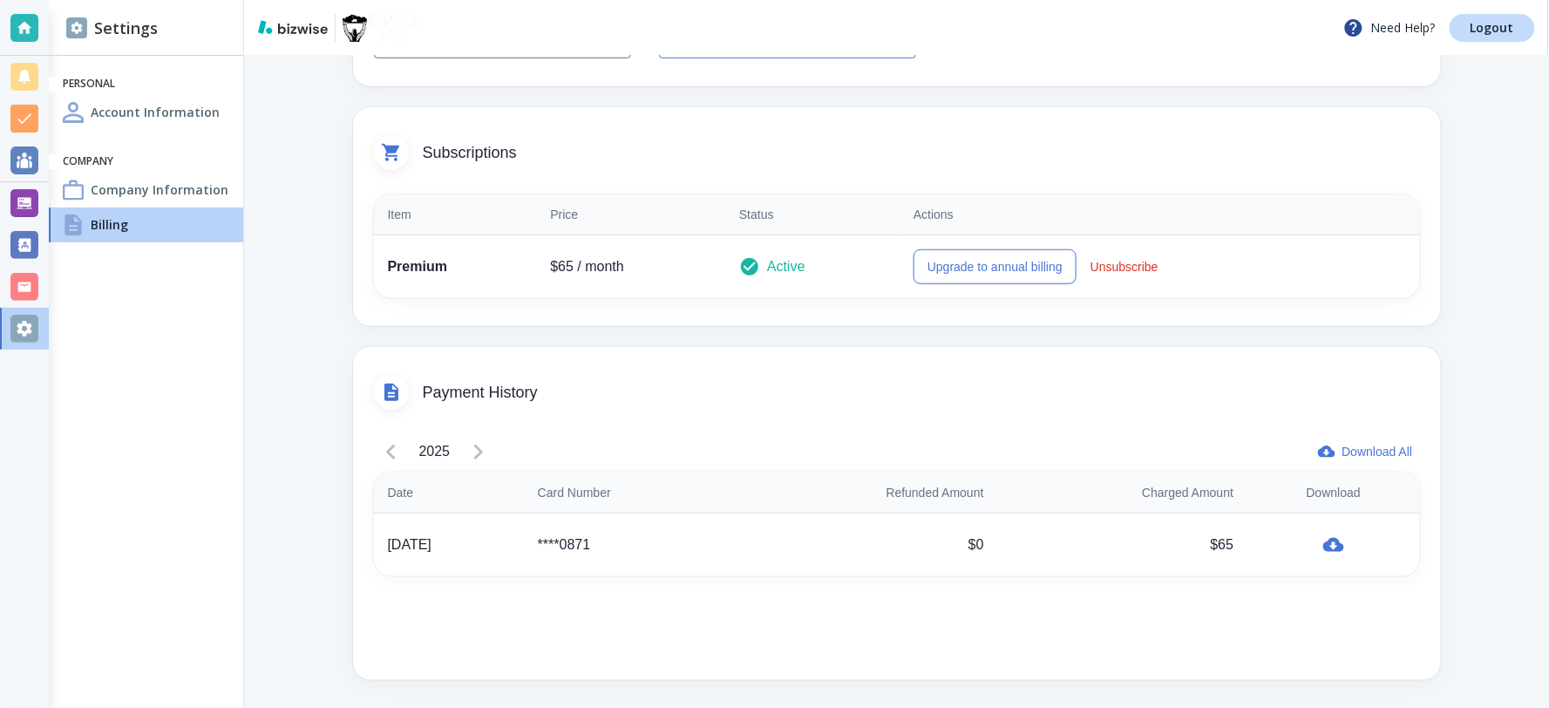
scroll to position [335, 0]
click at [1477, 39] on link "Logout" at bounding box center [1491, 28] width 85 height 28
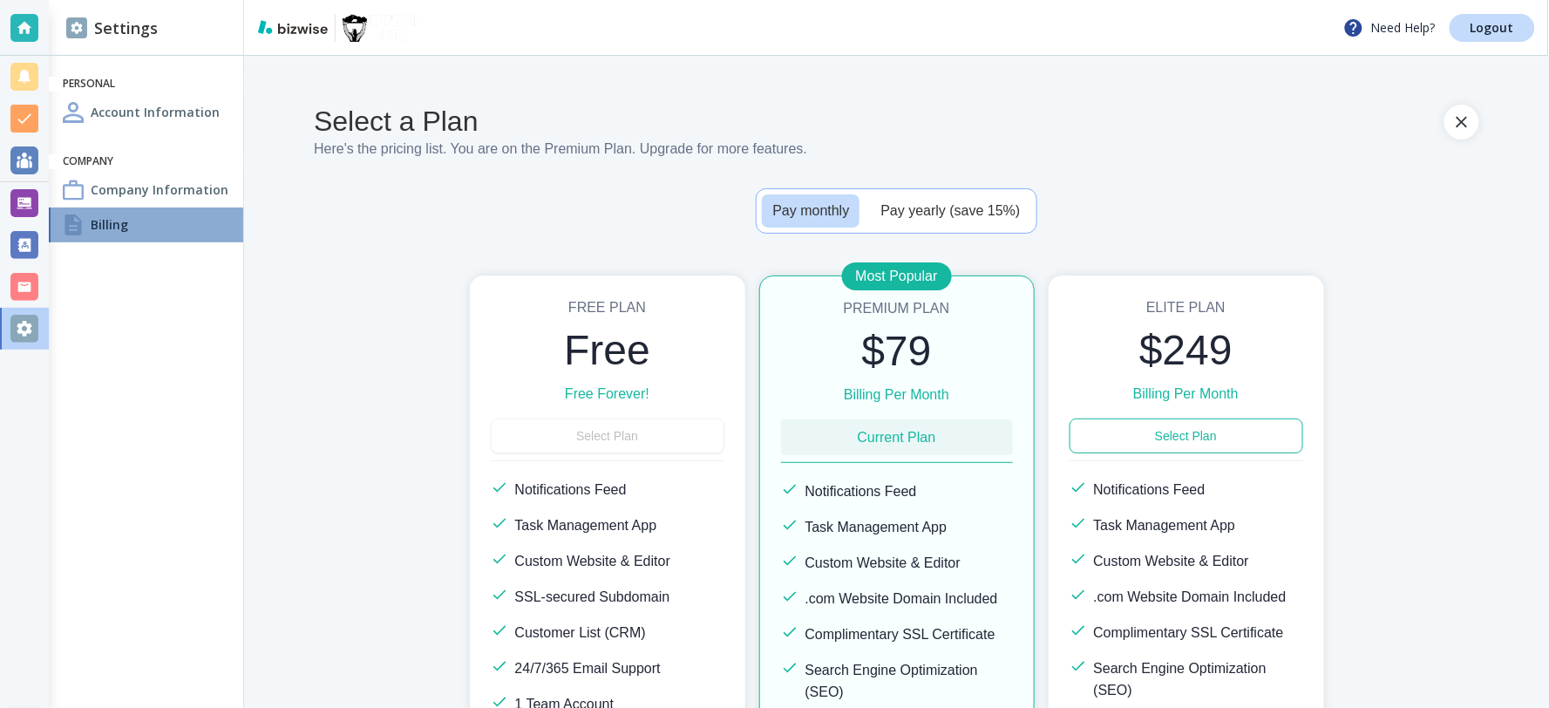
click at [103, 213] on div "Billing" at bounding box center [146, 224] width 194 height 35
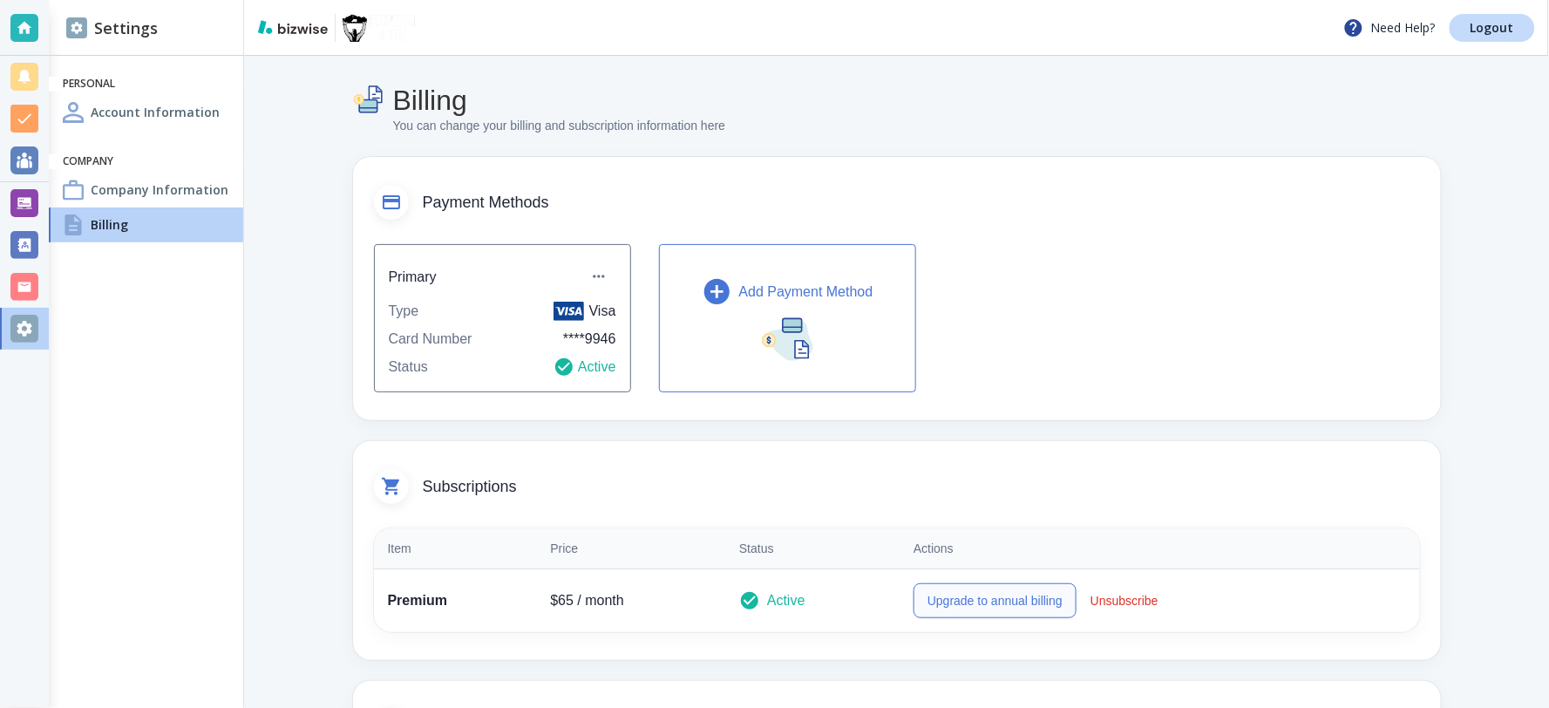
click at [957, 598] on button "Upgrade to annual billing" at bounding box center [994, 600] width 163 height 35
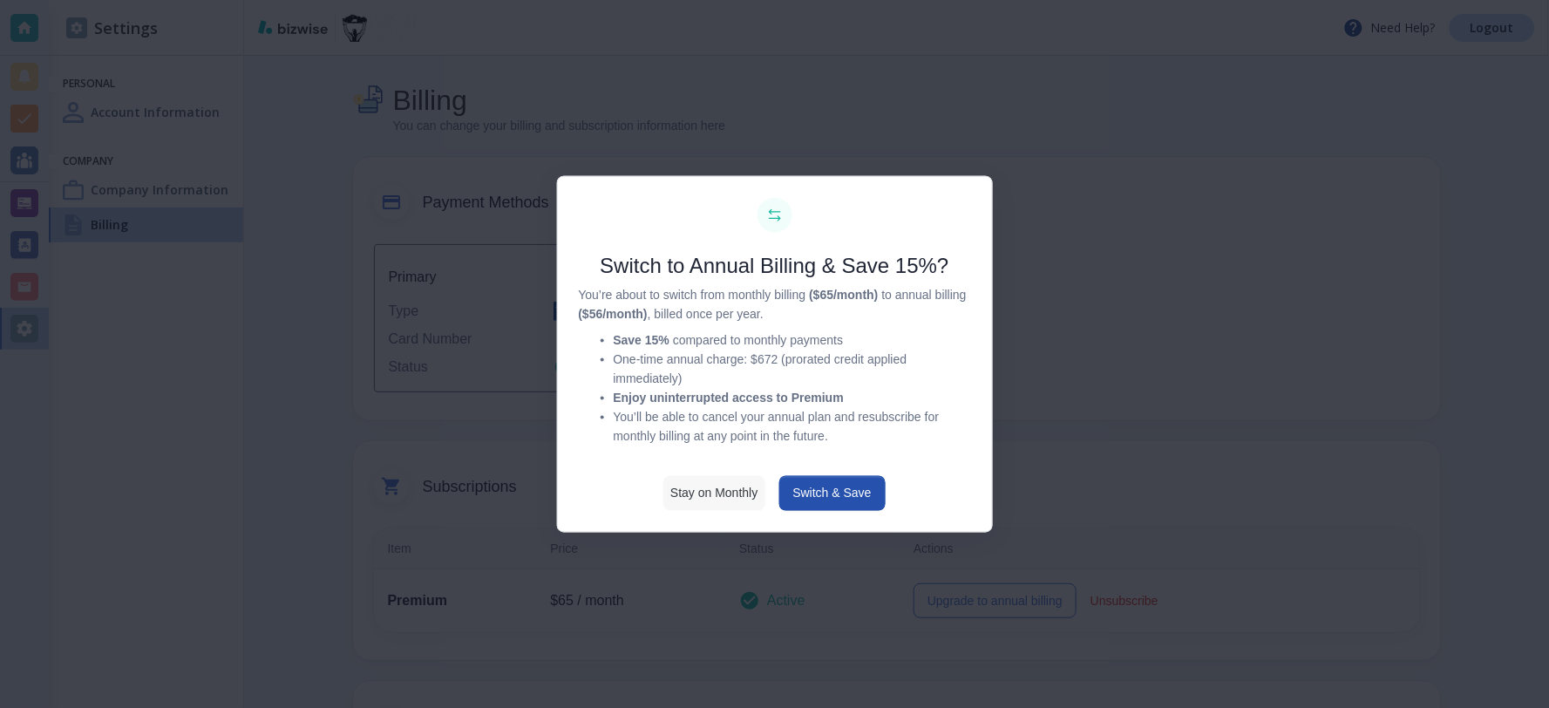
click at [716, 492] on button "Stay on Monthly" at bounding box center [713, 492] width 101 height 35
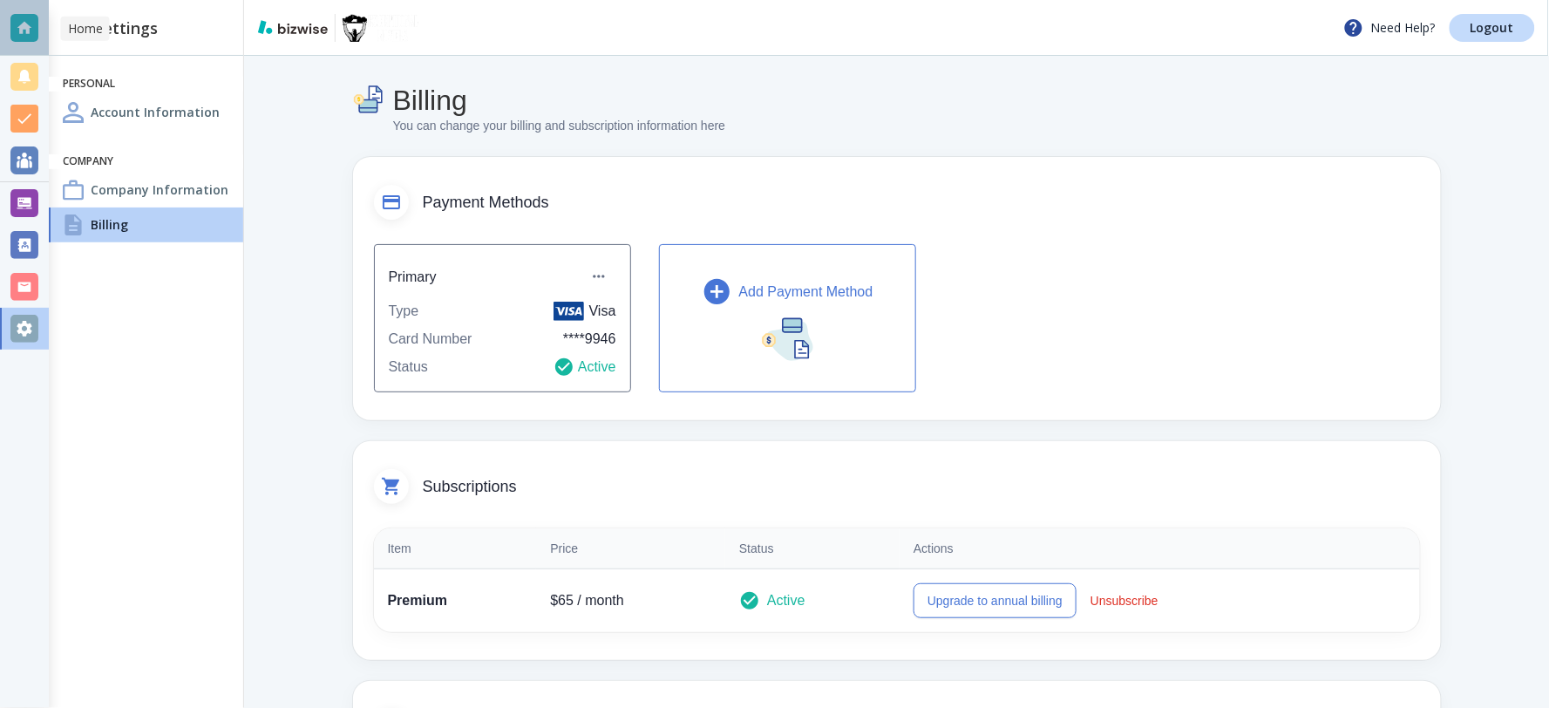
click at [29, 26] on div at bounding box center [24, 28] width 28 height 28
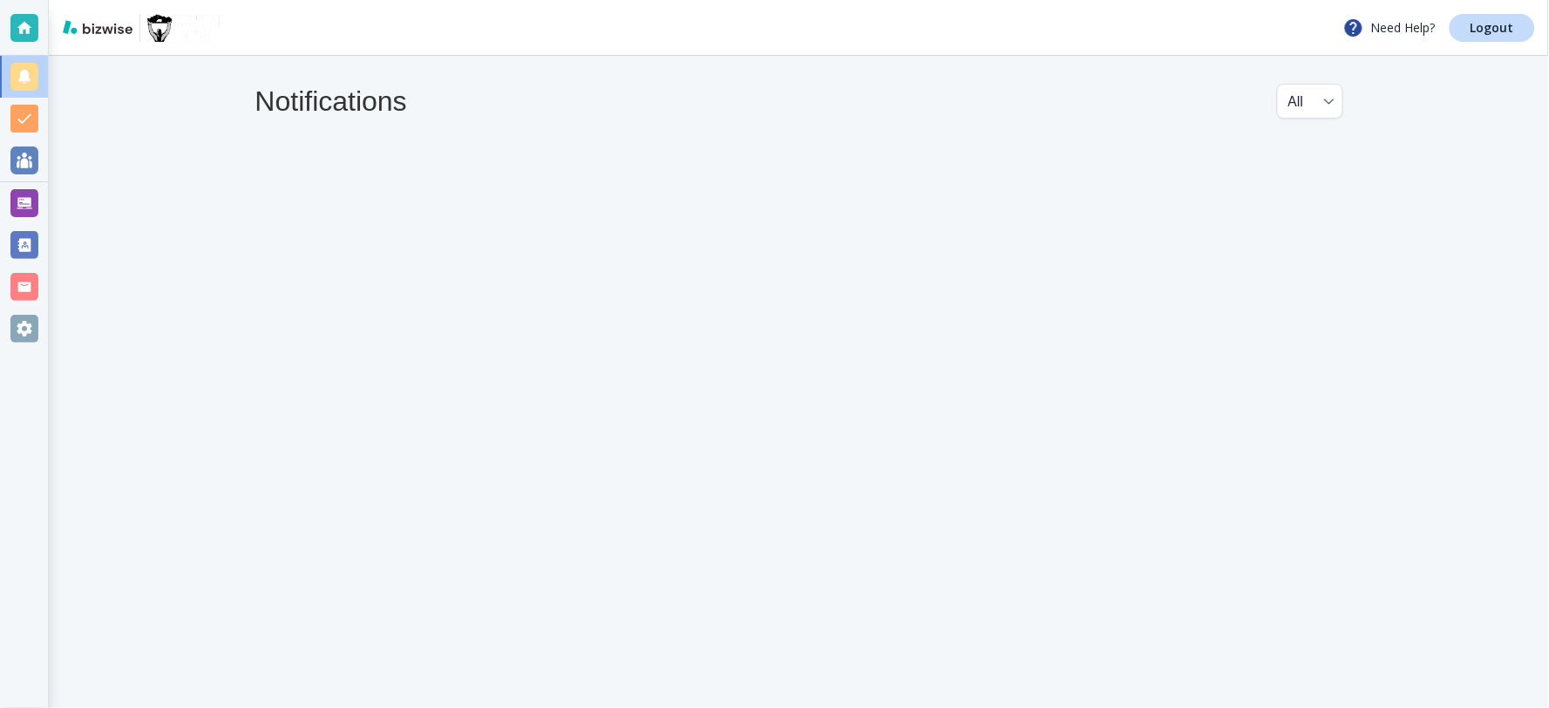
click at [28, 10] on div at bounding box center [24, 28] width 48 height 56
